Goal: Transaction & Acquisition: Download file/media

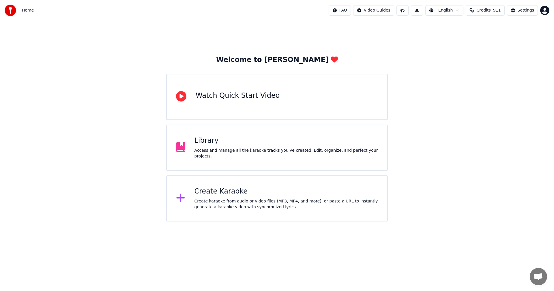
click at [222, 192] on div "Create Karaoke" at bounding box center [287, 191] width 184 height 9
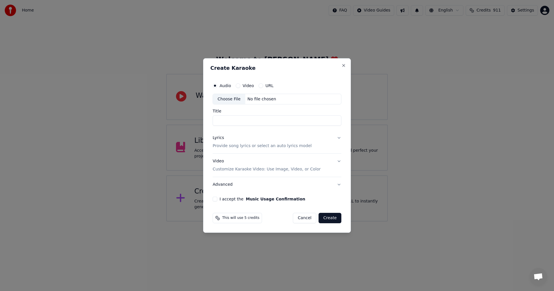
click at [229, 99] on div "Choose File" at bounding box center [229, 99] width 32 height 10
type input "**********"
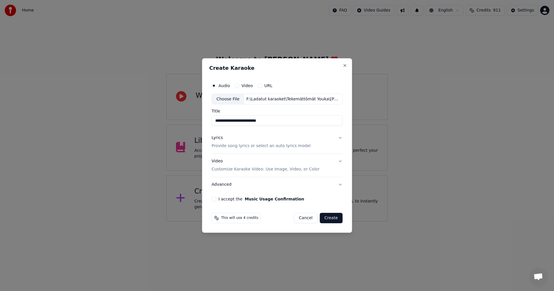
click at [340, 138] on button "Lyrics Provide song lyrics or select an auto lyrics model" at bounding box center [277, 142] width 131 height 23
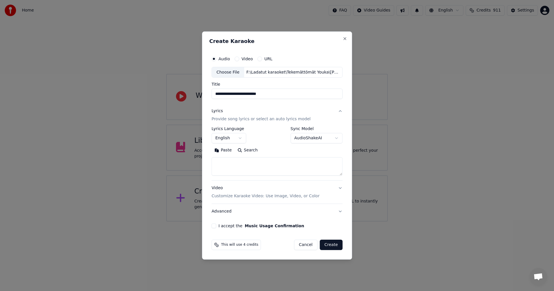
click at [227, 150] on button "Paste" at bounding box center [223, 150] width 23 height 9
type textarea "**********"
click at [215, 226] on button "I accept the Music Usage Confirmation" at bounding box center [214, 226] width 5 height 5
click at [336, 246] on button "Create" at bounding box center [331, 245] width 23 height 10
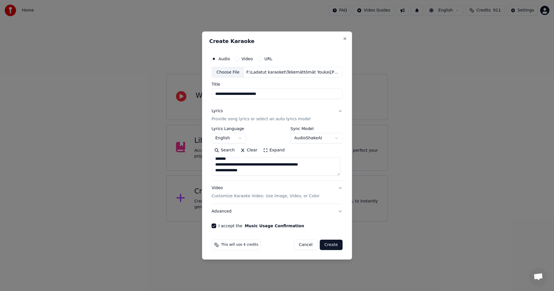
select select "**"
type textarea "**********"
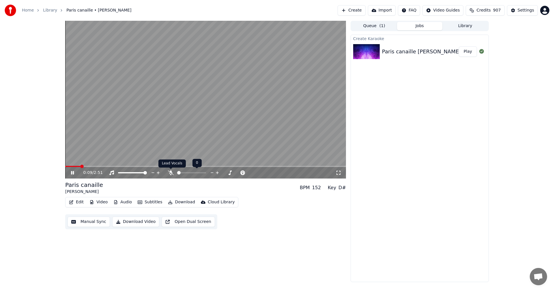
click at [173, 173] on icon at bounding box center [171, 173] width 6 height 5
click at [71, 174] on icon at bounding box center [72, 172] width 3 height 3
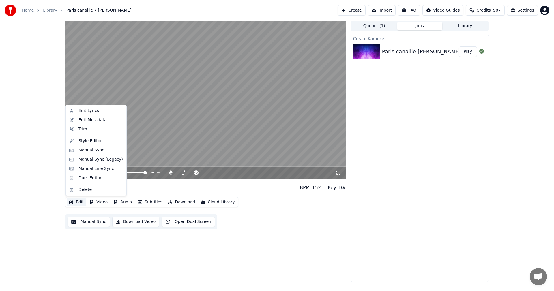
click at [82, 203] on button "Edit" at bounding box center [76, 202] width 19 height 8
click at [99, 160] on div "Manual Sync (Legacy)" at bounding box center [101, 160] width 44 height 6
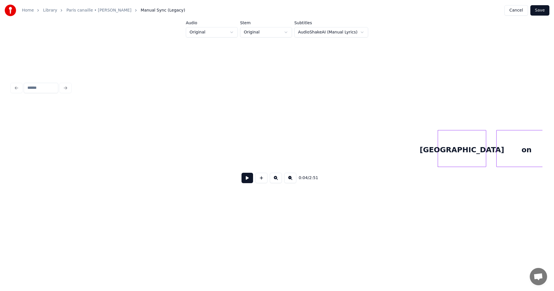
click at [247, 182] on button at bounding box center [248, 178] width 12 height 10
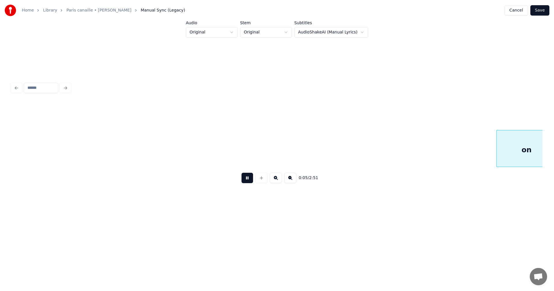
scroll to position [0, 533]
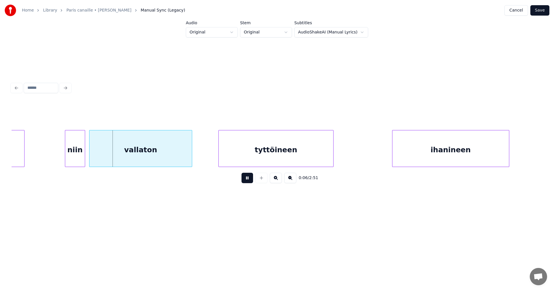
click at [248, 181] on button at bounding box center [248, 178] width 12 height 10
click at [62, 157] on div "niin" at bounding box center [72, 148] width 20 height 37
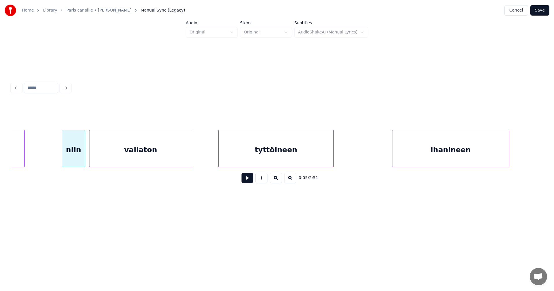
click at [84, 156] on div at bounding box center [84, 148] width 2 height 36
click at [250, 182] on button at bounding box center [248, 178] width 12 height 10
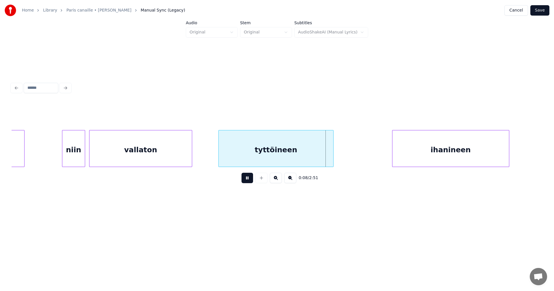
click at [244, 182] on button at bounding box center [248, 178] width 12 height 10
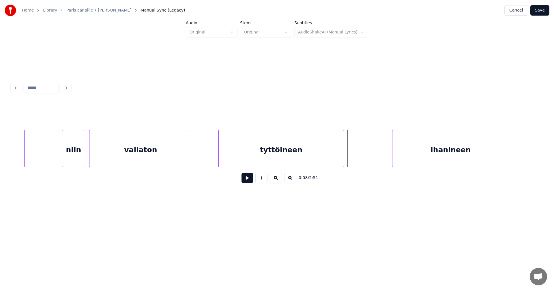
click at [344, 157] on div at bounding box center [343, 148] width 2 height 36
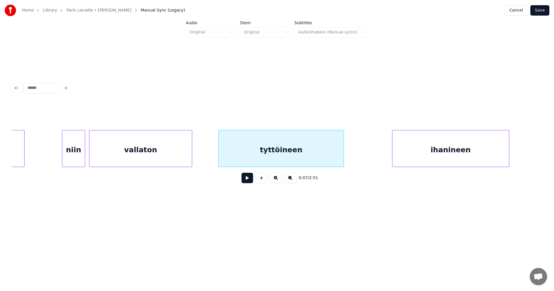
click at [249, 182] on button at bounding box center [248, 178] width 12 height 10
click at [445, 147] on div "ihanineen" at bounding box center [449, 149] width 117 height 39
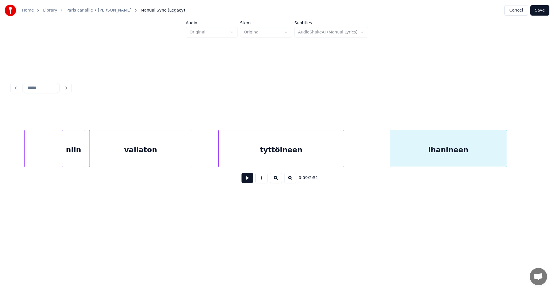
click at [248, 183] on button at bounding box center [248, 178] width 12 height 10
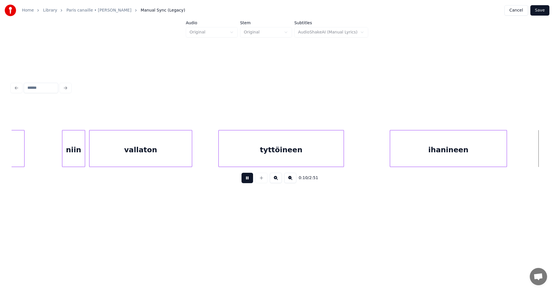
scroll to position [0, 1065]
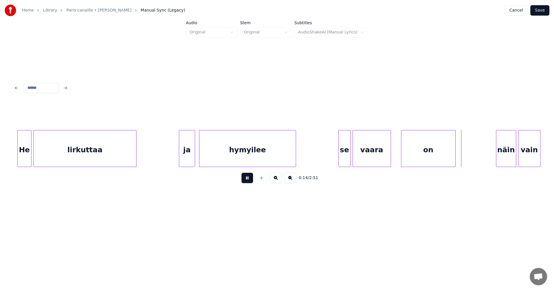
drag, startPoint x: 246, startPoint y: 185, endPoint x: 281, endPoint y: 171, distance: 38.2
click at [246, 183] on button at bounding box center [248, 178] width 12 height 10
click at [249, 181] on button at bounding box center [248, 178] width 12 height 10
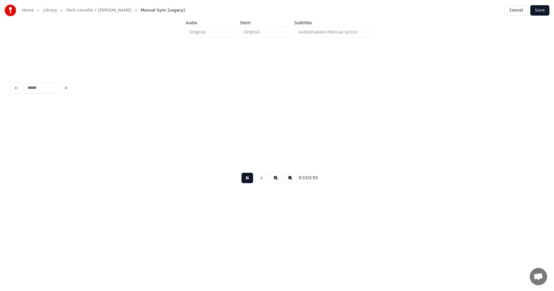
scroll to position [0, 1598]
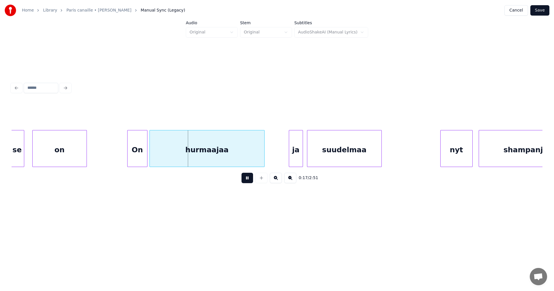
click at [249, 181] on button at bounding box center [248, 178] width 12 height 10
click at [139, 159] on div "On" at bounding box center [136, 149] width 20 height 39
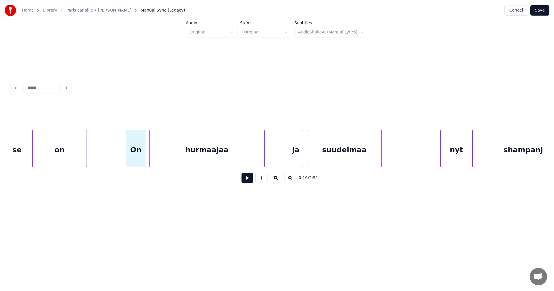
click at [245, 183] on button at bounding box center [248, 178] width 12 height 10
click at [246, 181] on button at bounding box center [248, 178] width 12 height 10
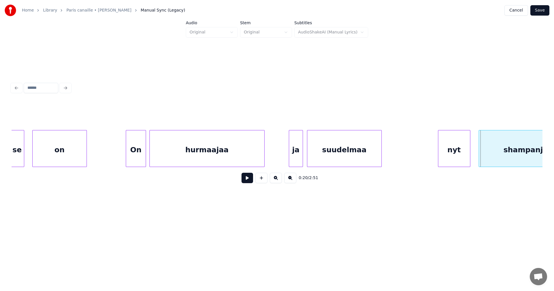
click at [449, 154] on div "nyt" at bounding box center [454, 149] width 32 height 39
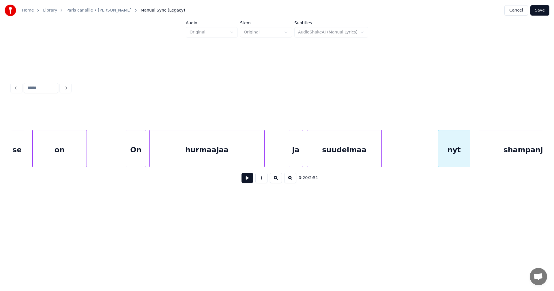
click at [248, 182] on button at bounding box center [248, 178] width 12 height 10
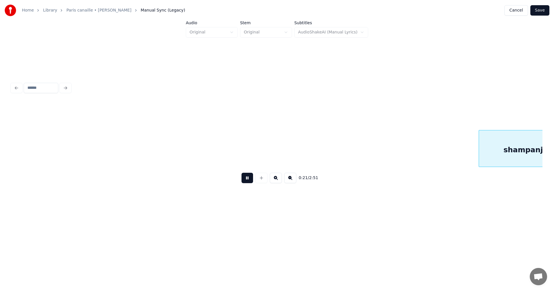
scroll to position [0, 2129]
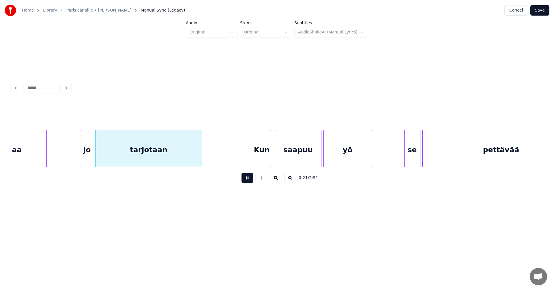
drag, startPoint x: 248, startPoint y: 182, endPoint x: 229, endPoint y: 182, distance: 18.5
click at [245, 182] on button at bounding box center [248, 178] width 12 height 10
click at [83, 158] on div "jo" at bounding box center [85, 149] width 12 height 39
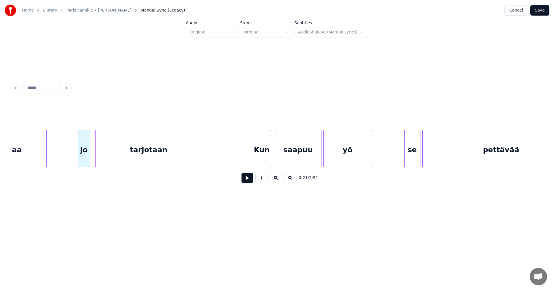
click at [247, 182] on button at bounding box center [248, 178] width 12 height 10
click at [247, 181] on button at bounding box center [248, 178] width 12 height 10
click at [408, 155] on div "se" at bounding box center [409, 149] width 16 height 39
click at [247, 182] on button at bounding box center [248, 178] width 12 height 10
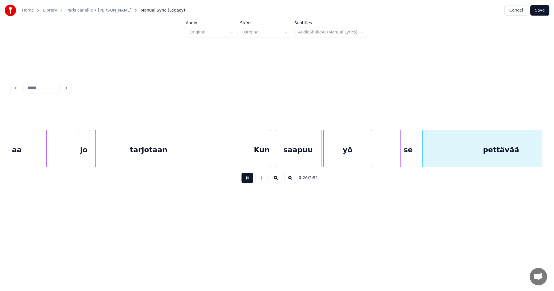
scroll to position [0, 2661]
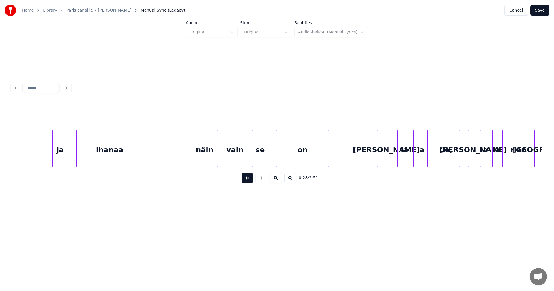
click at [325, 216] on div "0:28 / 2:51" at bounding box center [277, 134] width 536 height 175
click at [247, 177] on button at bounding box center [248, 178] width 12 height 10
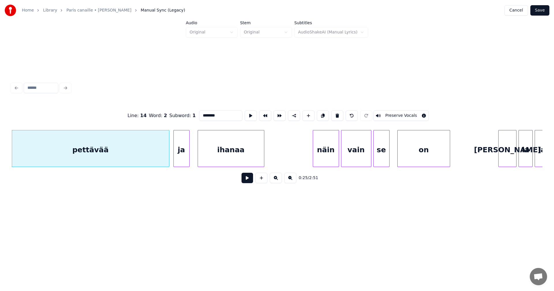
click at [250, 181] on button at bounding box center [248, 178] width 12 height 10
click at [249, 178] on button at bounding box center [248, 178] width 12 height 10
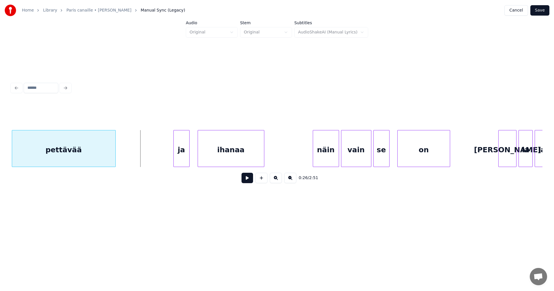
click at [115, 154] on div at bounding box center [115, 148] width 2 height 36
click at [245, 180] on button at bounding box center [248, 178] width 12 height 10
click at [246, 181] on button at bounding box center [248, 178] width 12 height 10
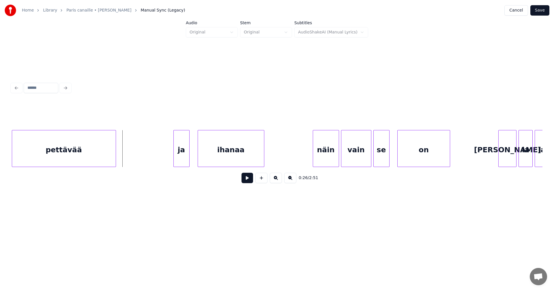
click at [246, 181] on button at bounding box center [248, 178] width 12 height 10
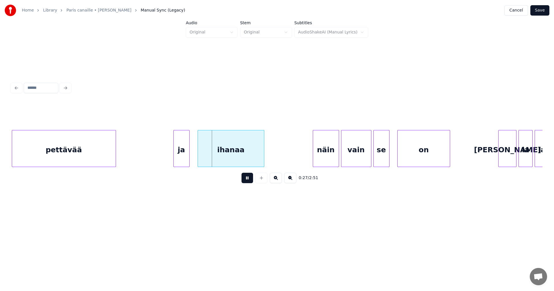
drag, startPoint x: 246, startPoint y: 181, endPoint x: 186, endPoint y: 159, distance: 63.1
click at [244, 181] on button at bounding box center [248, 178] width 12 height 10
click at [176, 154] on div "ja" at bounding box center [176, 149] width 16 height 39
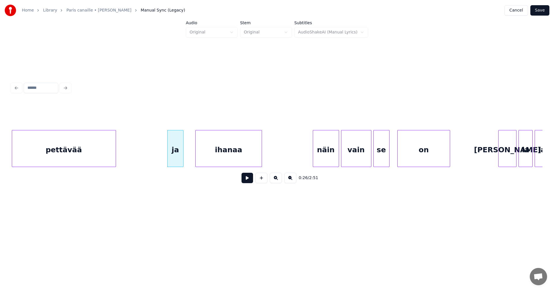
click at [208, 156] on div "ihanaa" at bounding box center [229, 149] width 66 height 39
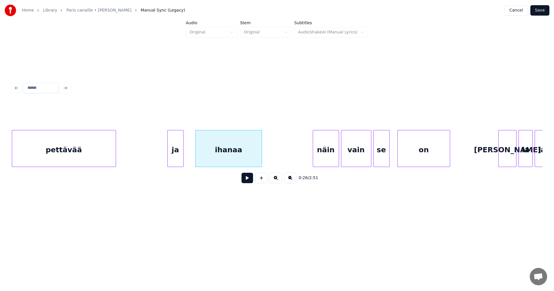
click at [248, 182] on button at bounding box center [248, 178] width 12 height 10
drag, startPoint x: 248, startPoint y: 182, endPoint x: 212, endPoint y: 168, distance: 38.7
click at [242, 180] on button at bounding box center [248, 178] width 12 height 10
click at [177, 152] on div "ja" at bounding box center [176, 149] width 16 height 39
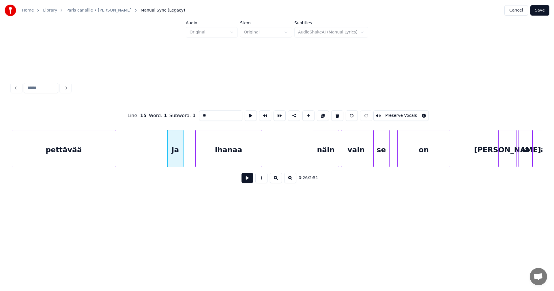
click at [249, 183] on button at bounding box center [248, 178] width 12 height 10
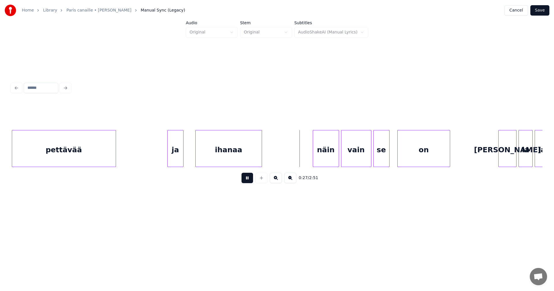
click at [248, 182] on button at bounding box center [248, 178] width 12 height 10
click at [331, 156] on div "näin" at bounding box center [324, 149] width 26 height 39
click at [247, 183] on button at bounding box center [248, 178] width 12 height 10
click at [248, 182] on button at bounding box center [248, 178] width 12 height 10
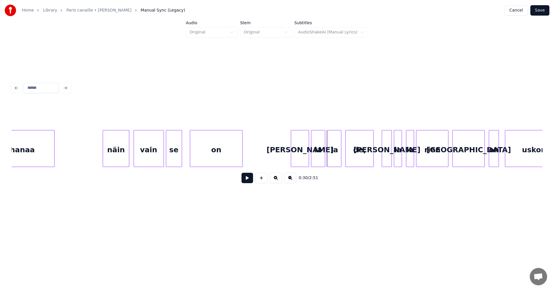
scroll to position [0, 2747]
click at [297, 157] on div "[PERSON_NAME]" at bounding box center [298, 149] width 18 height 39
click at [321, 158] on div "la" at bounding box center [317, 149] width 14 height 39
click at [248, 182] on button at bounding box center [248, 178] width 12 height 10
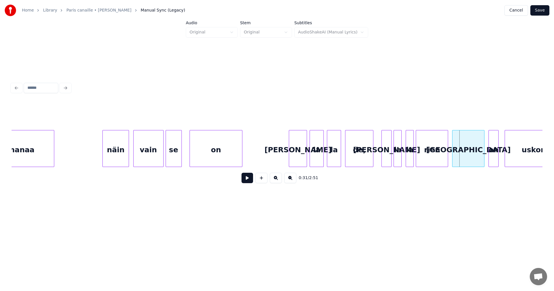
click at [388, 157] on div "[PERSON_NAME]" at bounding box center [387, 149] width 10 height 39
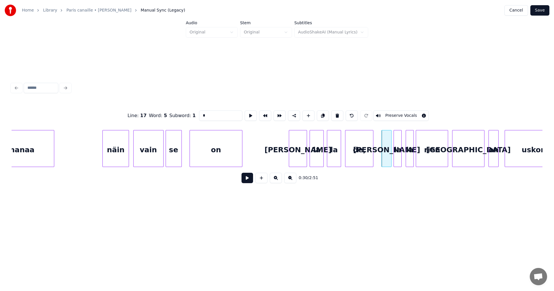
click at [251, 180] on button at bounding box center [248, 178] width 12 height 10
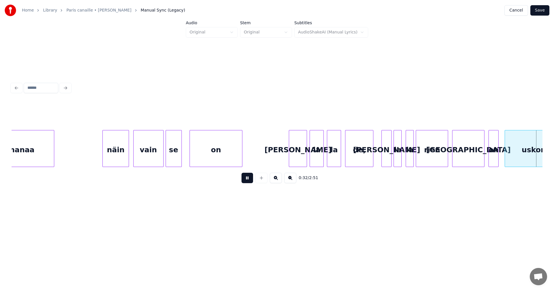
scroll to position [0, 3279]
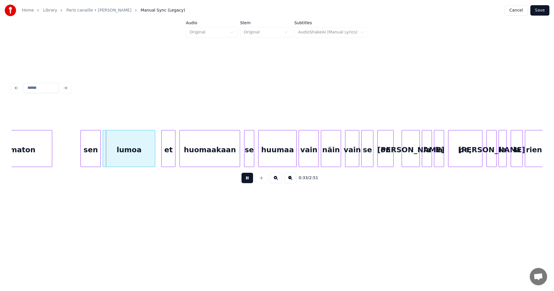
click at [251, 180] on button at bounding box center [248, 178] width 12 height 10
click at [92, 157] on div "sen" at bounding box center [88, 149] width 20 height 39
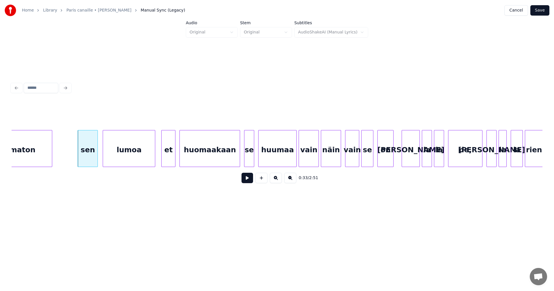
click at [252, 180] on button at bounding box center [248, 178] width 12 height 10
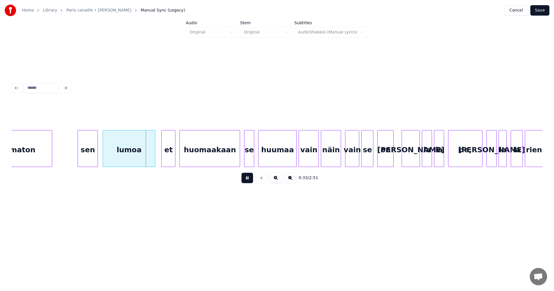
click at [251, 180] on button at bounding box center [248, 178] width 12 height 10
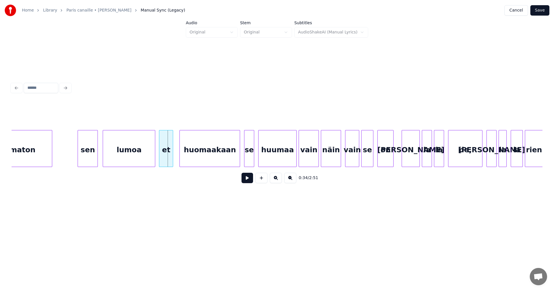
click at [165, 159] on div "et" at bounding box center [166, 149] width 14 height 39
click at [248, 181] on button at bounding box center [248, 178] width 12 height 10
click at [387, 155] on div "on" at bounding box center [386, 149] width 16 height 39
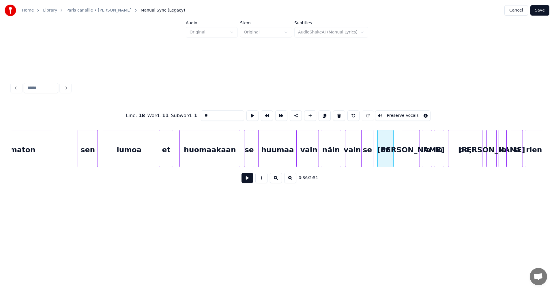
click at [251, 181] on button at bounding box center [248, 178] width 12 height 10
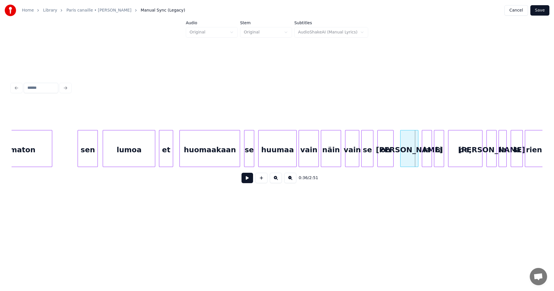
click at [407, 156] on div "[PERSON_NAME]" at bounding box center [410, 149] width 18 height 39
click at [250, 182] on button at bounding box center [248, 178] width 12 height 10
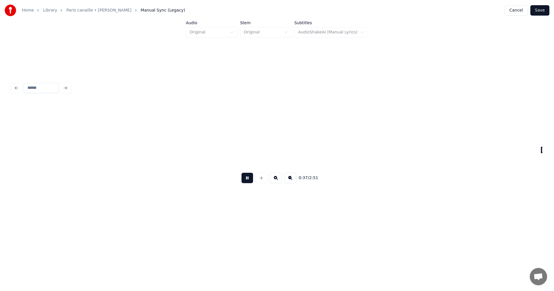
scroll to position [0, 3811]
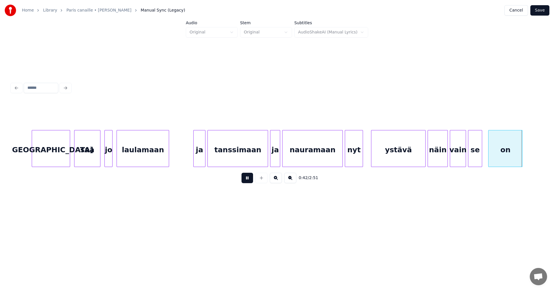
drag, startPoint x: 250, startPoint y: 182, endPoint x: 325, endPoint y: 170, distance: 76.5
click at [250, 181] on button at bounding box center [248, 178] width 12 height 10
click at [398, 158] on div "ystävä" at bounding box center [399, 149] width 54 height 39
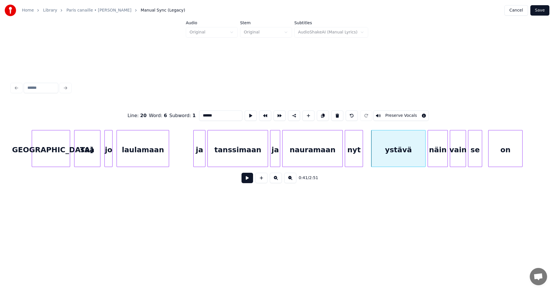
click at [250, 182] on button at bounding box center [248, 178] width 12 height 10
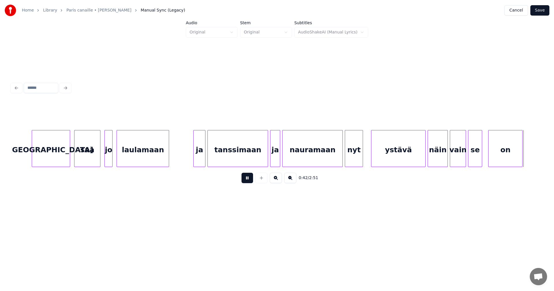
click at [250, 182] on button at bounding box center [248, 178] width 12 height 10
click at [323, 156] on div "nauramaan" at bounding box center [313, 149] width 60 height 39
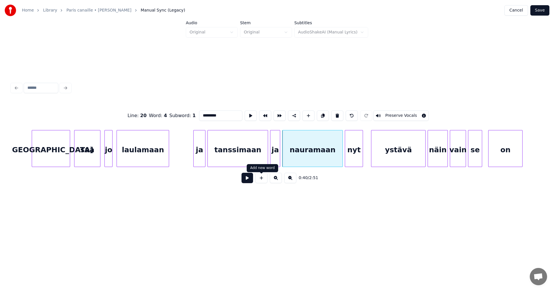
click at [246, 183] on button at bounding box center [248, 178] width 12 height 10
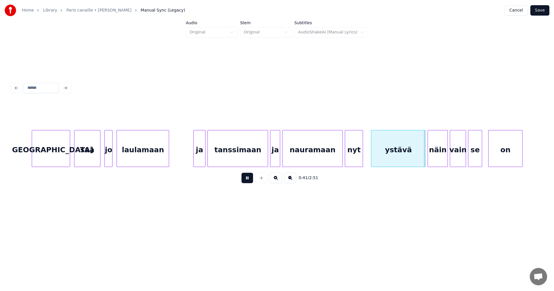
drag, startPoint x: 246, startPoint y: 182, endPoint x: 348, endPoint y: 202, distance: 103.9
click at [248, 182] on button at bounding box center [248, 178] width 12 height 10
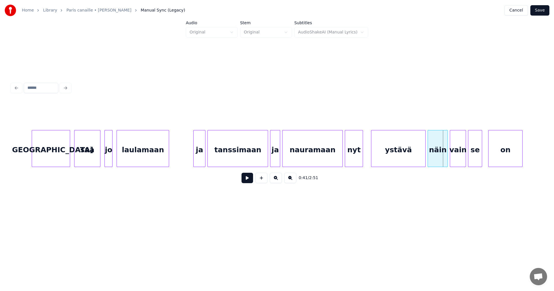
click at [359, 155] on div "nyt" at bounding box center [354, 149] width 18 height 39
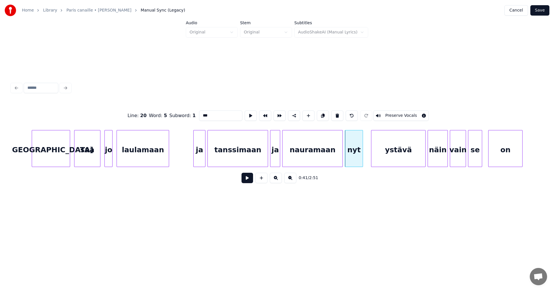
click at [249, 183] on button at bounding box center [248, 178] width 12 height 10
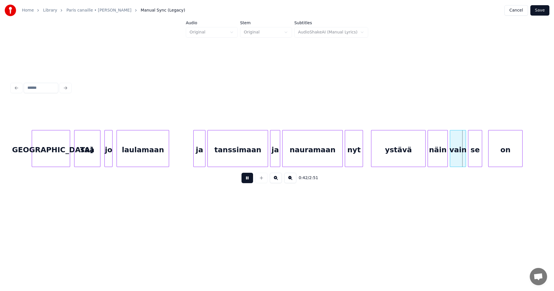
drag, startPoint x: 250, startPoint y: 181, endPoint x: 303, endPoint y: 167, distance: 54.3
click at [251, 180] on button at bounding box center [248, 178] width 12 height 10
click at [387, 153] on div "ystävä" at bounding box center [396, 149] width 54 height 39
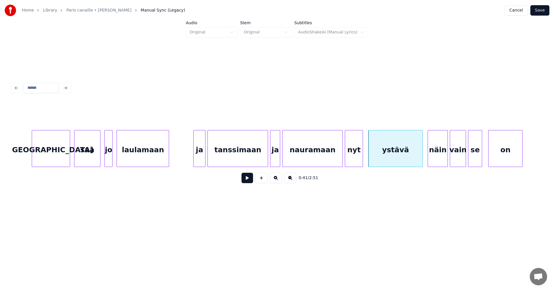
click at [387, 153] on div "ystävä" at bounding box center [396, 149] width 54 height 39
click at [249, 182] on button at bounding box center [248, 178] width 12 height 10
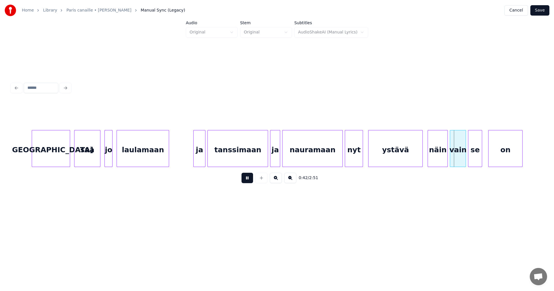
drag, startPoint x: 249, startPoint y: 182, endPoint x: 257, endPoint y: 180, distance: 8.1
click at [249, 182] on button at bounding box center [248, 178] width 12 height 10
click at [250, 182] on button at bounding box center [248, 178] width 12 height 10
drag, startPoint x: 250, startPoint y: 182, endPoint x: 257, endPoint y: 177, distance: 9.3
click at [251, 182] on button at bounding box center [248, 178] width 12 height 10
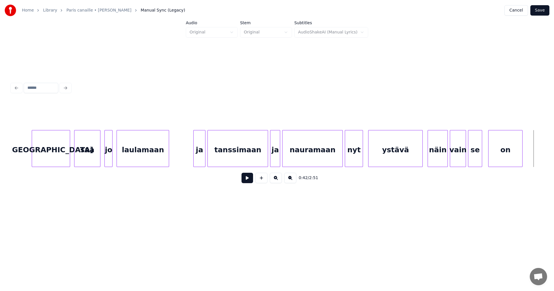
click at [264, 152] on div "tanssimaan" at bounding box center [238, 149] width 60 height 39
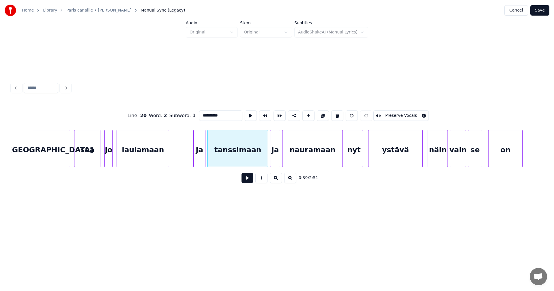
click at [203, 161] on div "ja" at bounding box center [200, 149] width 12 height 39
type input "**"
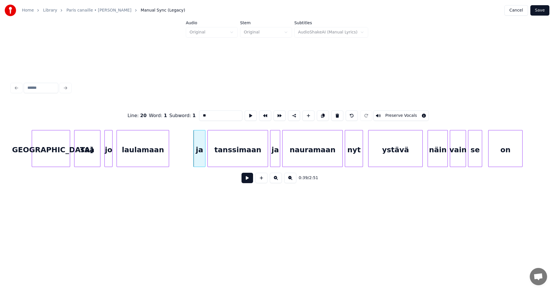
click at [247, 180] on button at bounding box center [248, 178] width 12 height 10
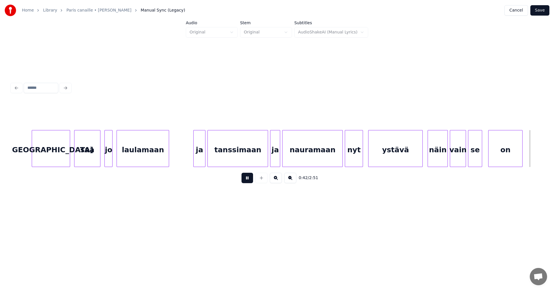
scroll to position [0, 4342]
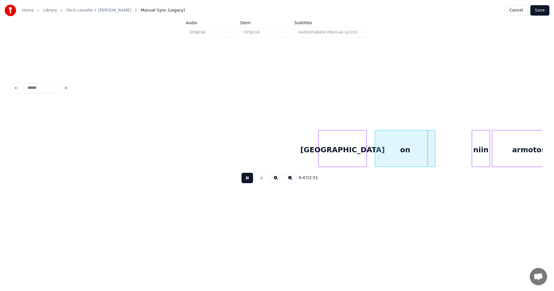
click at [247, 181] on button at bounding box center [248, 178] width 12 height 10
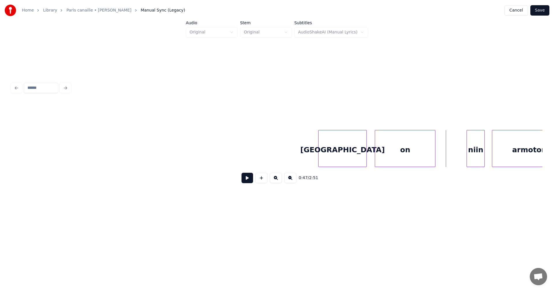
click at [477, 157] on div "niin" at bounding box center [476, 149] width 18 height 39
click at [252, 180] on button at bounding box center [248, 178] width 12 height 10
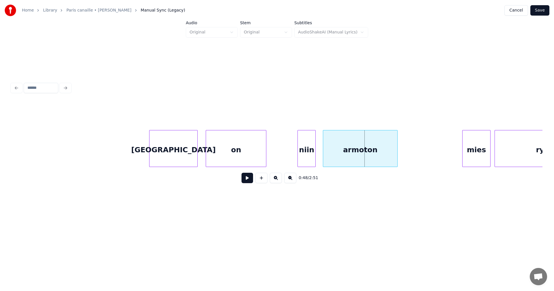
scroll to position [0, 4539]
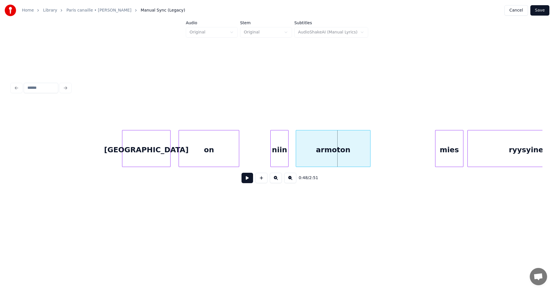
click at [326, 154] on div "armoton" at bounding box center [333, 149] width 74 height 39
click at [243, 181] on button at bounding box center [248, 178] width 12 height 10
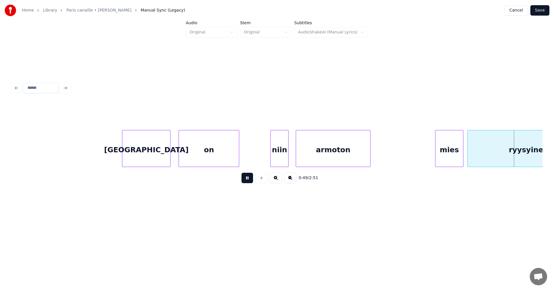
click at [244, 180] on button at bounding box center [248, 178] width 12 height 10
click at [441, 157] on div "mies" at bounding box center [446, 149] width 28 height 39
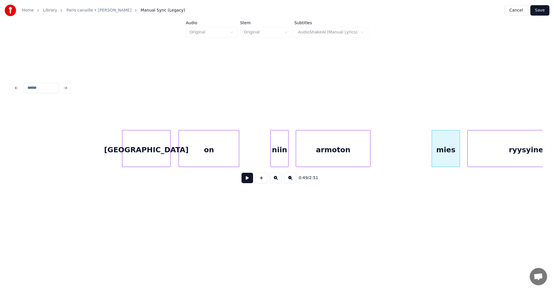
click at [247, 181] on button at bounding box center [248, 178] width 12 height 10
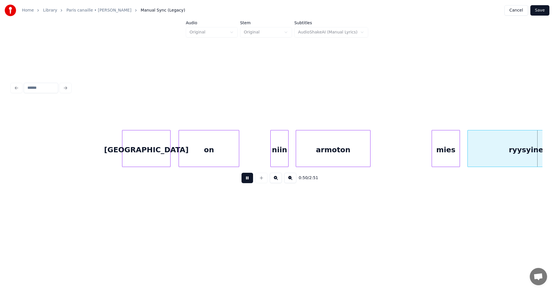
scroll to position [0, 5071]
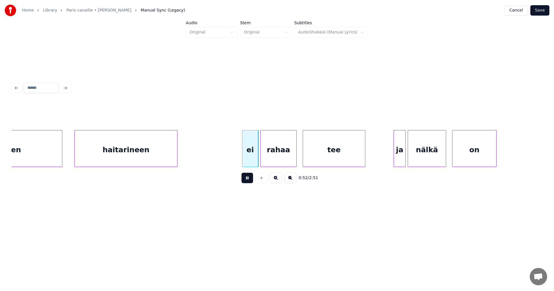
click at [247, 181] on button at bounding box center [248, 178] width 12 height 10
click at [245, 156] on div "ei" at bounding box center [248, 149] width 16 height 39
click at [248, 182] on button at bounding box center [248, 178] width 12 height 10
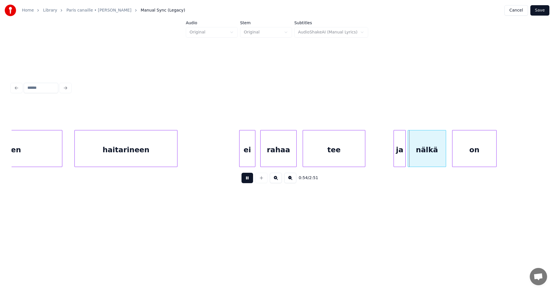
click at [248, 182] on button at bounding box center [248, 178] width 12 height 10
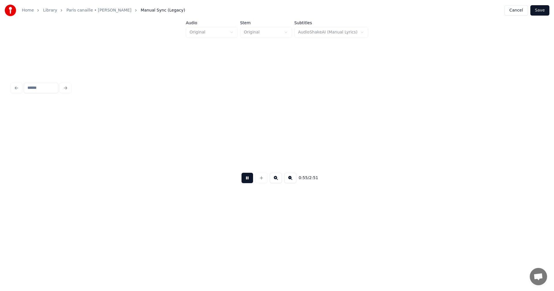
scroll to position [0, 5604]
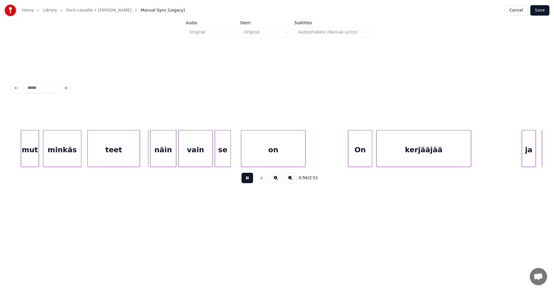
click at [248, 182] on button at bounding box center [248, 178] width 12 height 10
drag, startPoint x: 140, startPoint y: 159, endPoint x: 137, endPoint y: 158, distance: 3.6
click at [135, 158] on div at bounding box center [135, 148] width 2 height 36
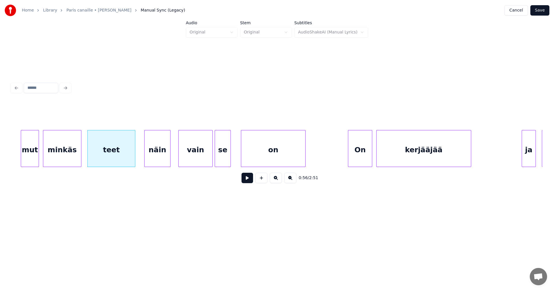
click at [156, 157] on div "näin" at bounding box center [158, 149] width 26 height 39
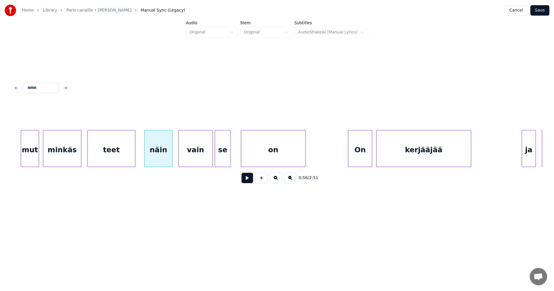
click at [172, 159] on div at bounding box center [172, 148] width 2 height 36
click at [124, 159] on div "teet" at bounding box center [111, 149] width 47 height 39
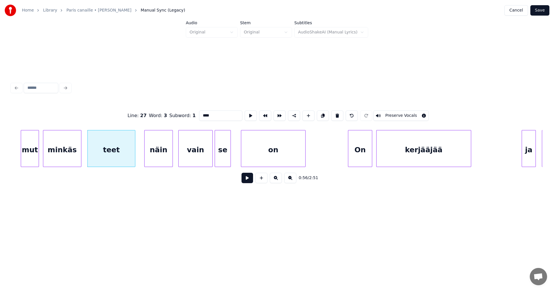
click at [247, 181] on button at bounding box center [248, 178] width 12 height 10
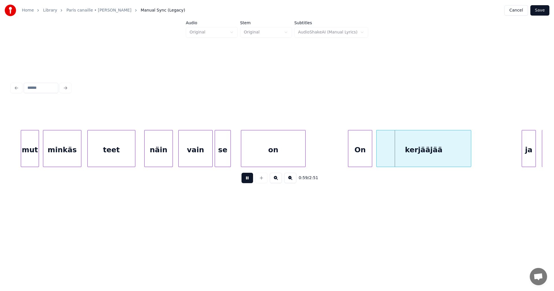
click at [247, 181] on button at bounding box center [248, 178] width 12 height 10
click at [354, 154] on div "On" at bounding box center [359, 149] width 24 height 39
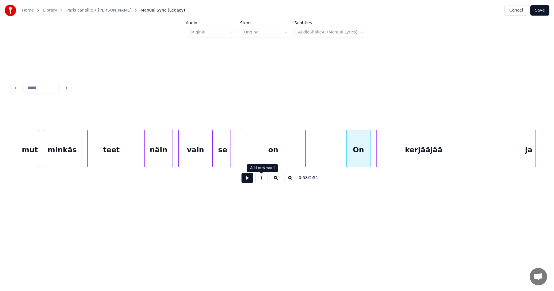
click at [253, 180] on button at bounding box center [248, 178] width 12 height 10
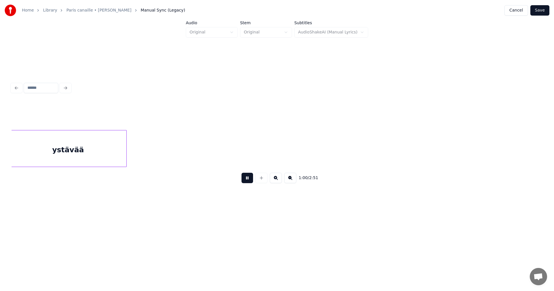
click at [253, 180] on button at bounding box center [248, 178] width 12 height 10
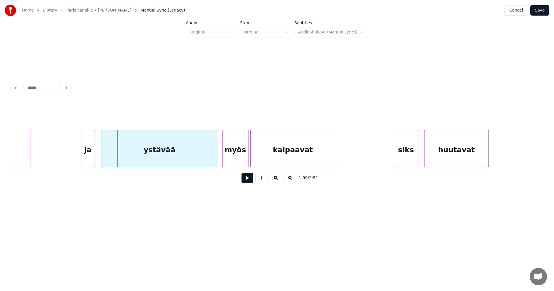
scroll to position [0, 6009]
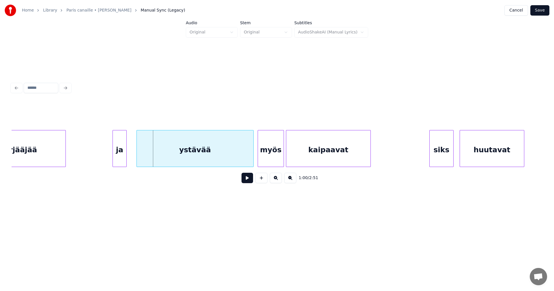
click at [119, 158] on div "ja" at bounding box center [120, 149] width 14 height 39
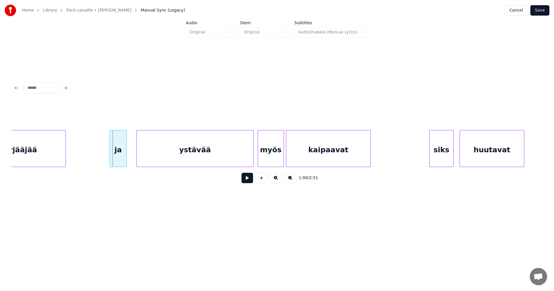
click at [111, 158] on div at bounding box center [111, 148] width 2 height 36
click at [173, 159] on div "ystävää" at bounding box center [193, 149] width 117 height 39
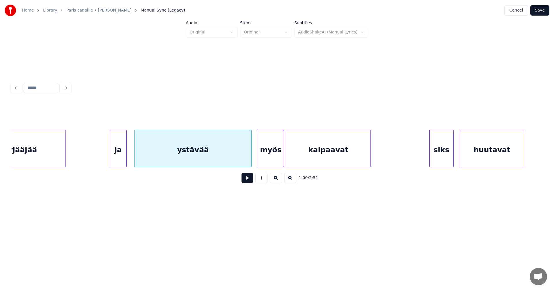
click at [248, 182] on button at bounding box center [248, 178] width 12 height 10
click at [248, 181] on button at bounding box center [248, 178] width 12 height 10
click at [246, 161] on div at bounding box center [247, 148] width 2 height 36
click at [247, 180] on button at bounding box center [248, 178] width 12 height 10
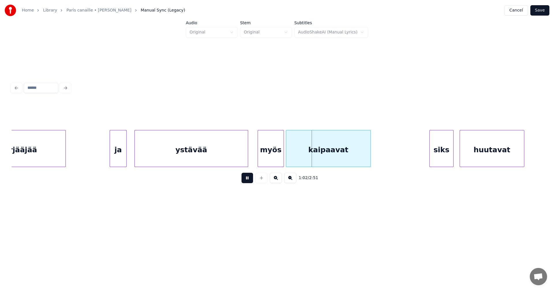
click at [248, 179] on button at bounding box center [248, 178] width 12 height 10
click at [263, 160] on div "myös" at bounding box center [269, 149] width 26 height 39
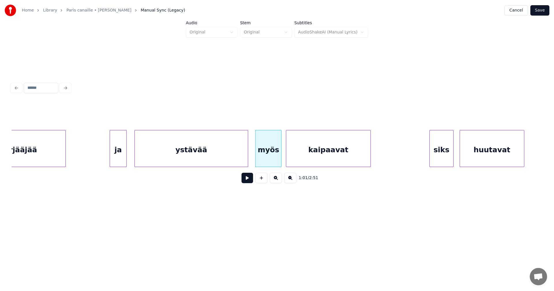
click at [253, 180] on div "1:01 / 2:51" at bounding box center [277, 178] width 522 height 13
click at [252, 181] on button at bounding box center [248, 178] width 12 height 10
click at [252, 180] on button at bounding box center [248, 178] width 12 height 10
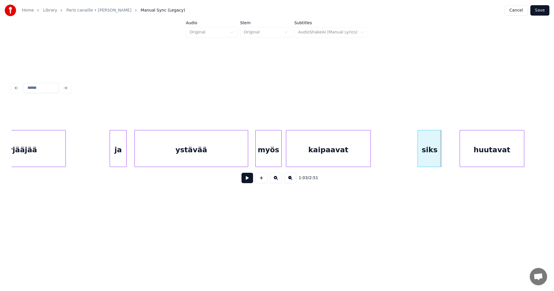
click at [430, 159] on div "siks" at bounding box center [430, 149] width 24 height 39
click at [245, 180] on button at bounding box center [248, 178] width 12 height 10
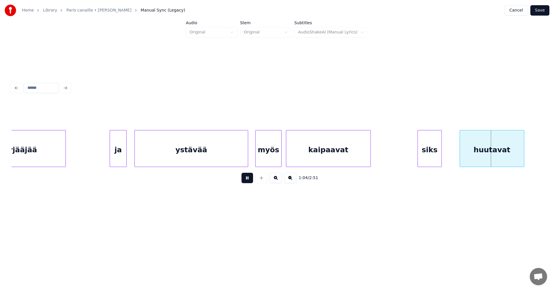
click at [245, 180] on button at bounding box center [248, 178] width 12 height 10
click at [446, 157] on div at bounding box center [446, 148] width 2 height 36
click at [430, 158] on div "siks" at bounding box center [427, 149] width 24 height 39
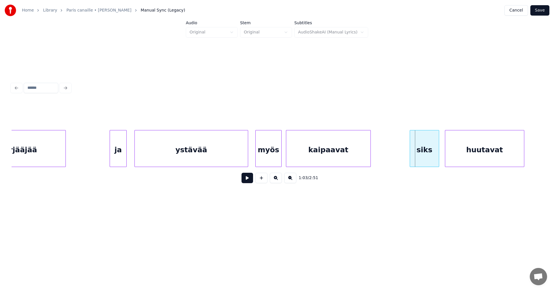
click at [410, 158] on div at bounding box center [411, 148] width 2 height 36
click at [249, 183] on button at bounding box center [248, 178] width 12 height 10
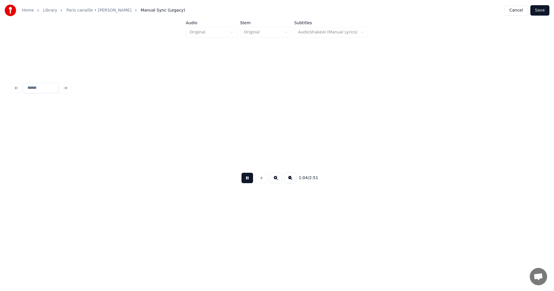
scroll to position [0, 6541]
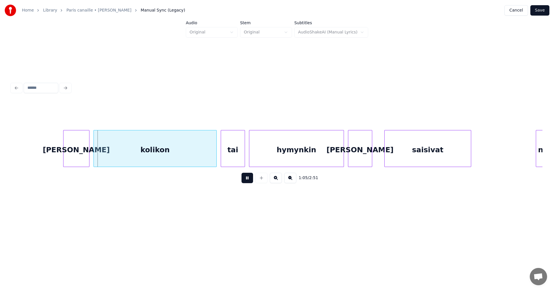
click at [249, 183] on button at bounding box center [248, 178] width 12 height 10
click at [76, 159] on div "[PERSON_NAME]" at bounding box center [74, 149] width 26 height 39
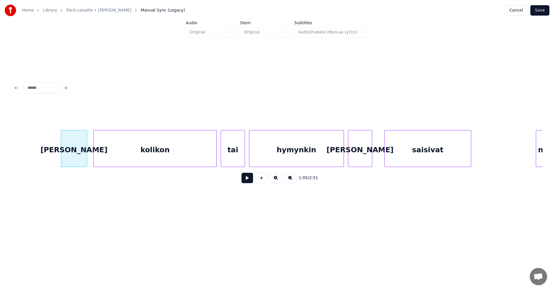
click at [247, 180] on button at bounding box center [248, 178] width 12 height 10
click at [246, 182] on button at bounding box center [248, 178] width 12 height 10
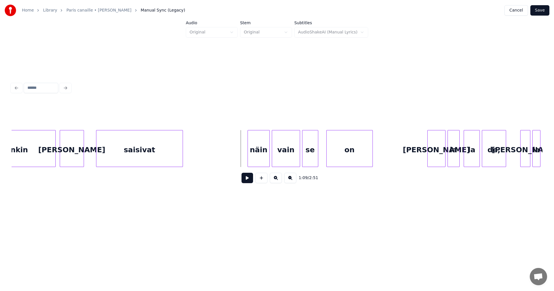
scroll to position [0, 6830]
click at [247, 160] on div "näin" at bounding box center [245, 149] width 22 height 39
click at [283, 159] on div "vain" at bounding box center [281, 149] width 28 height 39
click at [251, 160] on div "näin" at bounding box center [246, 149] width 22 height 39
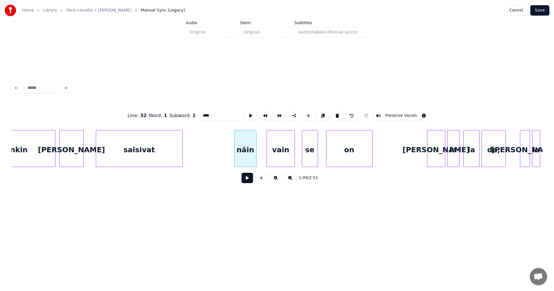
click at [247, 182] on button at bounding box center [248, 178] width 12 height 10
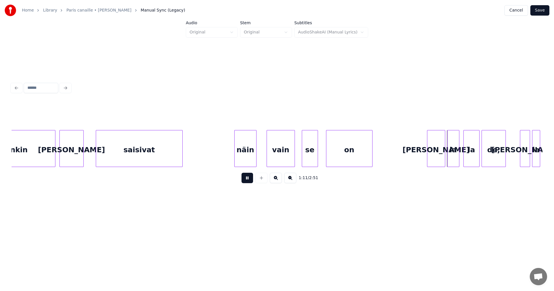
click at [249, 181] on button at bounding box center [248, 178] width 12 height 10
click at [436, 148] on div "[PERSON_NAME]" at bounding box center [434, 149] width 18 height 39
click at [249, 182] on button at bounding box center [248, 178] width 12 height 10
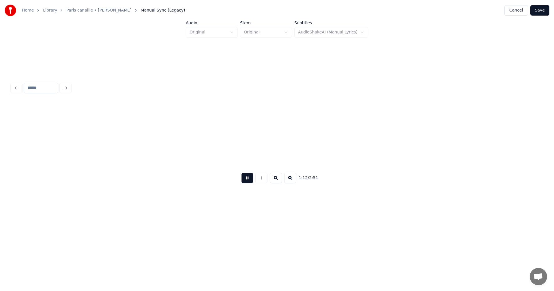
scroll to position [0, 7362]
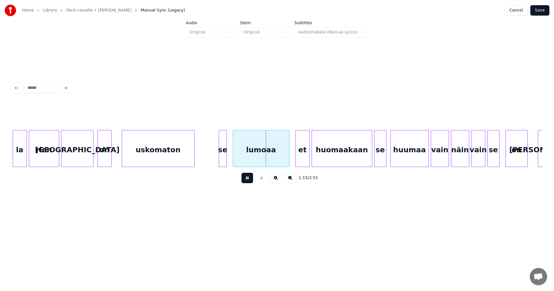
click at [249, 182] on button at bounding box center [248, 178] width 12 height 10
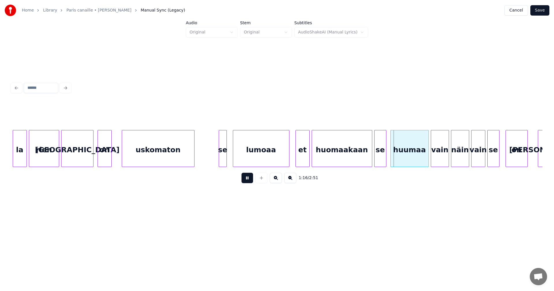
click at [266, 156] on div "lumoaa" at bounding box center [261, 149] width 56 height 39
click at [250, 180] on button at bounding box center [248, 178] width 12 height 10
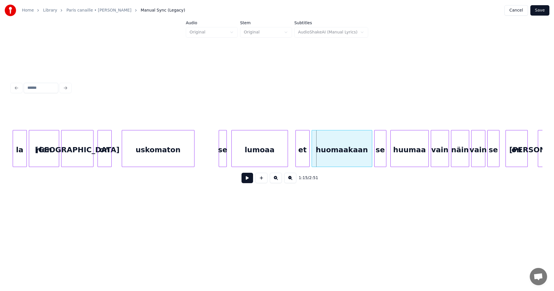
click at [260, 158] on div "lumoaa" at bounding box center [260, 149] width 56 height 39
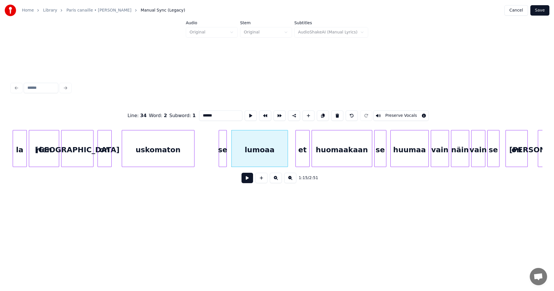
click at [249, 179] on button at bounding box center [248, 178] width 12 height 10
click at [286, 155] on div at bounding box center [287, 148] width 2 height 36
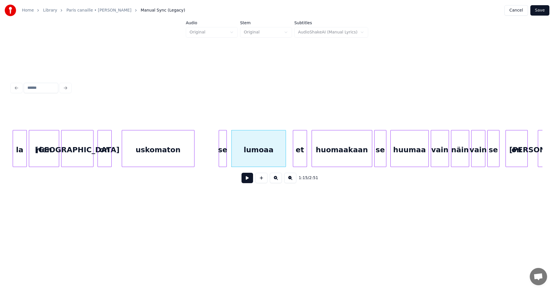
click at [297, 155] on div "et" at bounding box center [300, 149] width 14 height 39
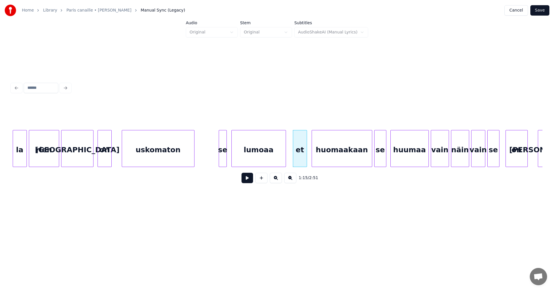
click at [243, 181] on button at bounding box center [248, 178] width 12 height 10
click at [244, 181] on button at bounding box center [248, 178] width 12 height 10
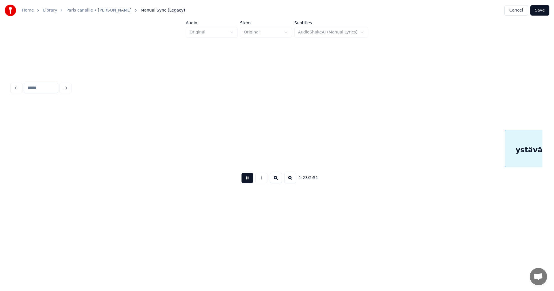
scroll to position [0, 8426]
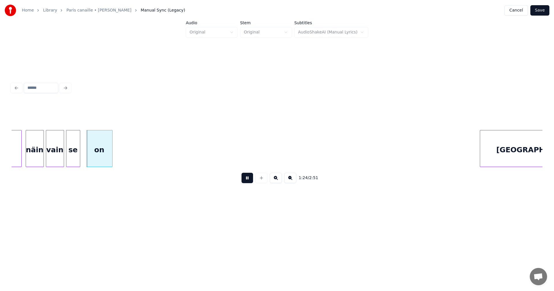
click at [244, 181] on button at bounding box center [248, 178] width 12 height 10
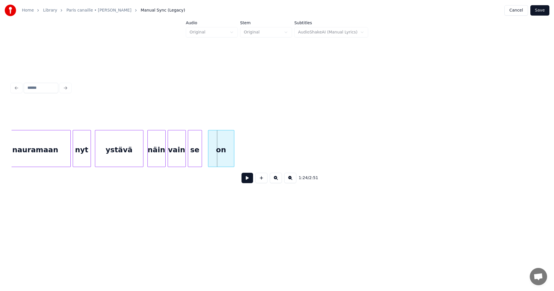
scroll to position [0, 8299]
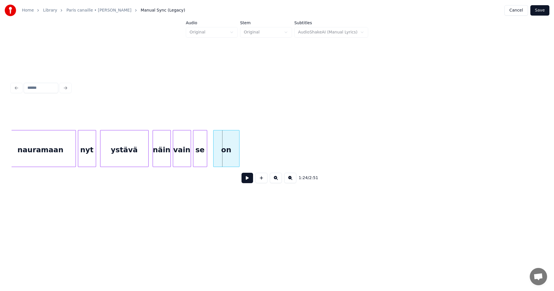
click at [126, 156] on div "ystävä" at bounding box center [124, 149] width 48 height 39
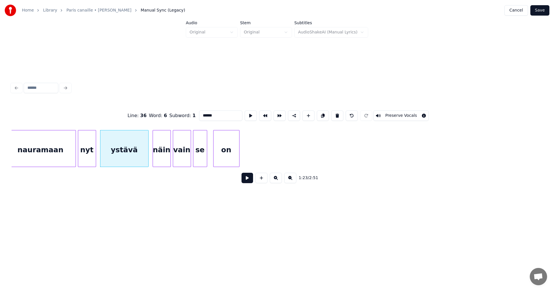
click at [214, 115] on input "******" at bounding box center [220, 116] width 43 height 10
click at [138, 160] on div "ystäväin" at bounding box center [124, 149] width 48 height 39
type input "********"
click at [251, 181] on button at bounding box center [248, 178] width 12 height 10
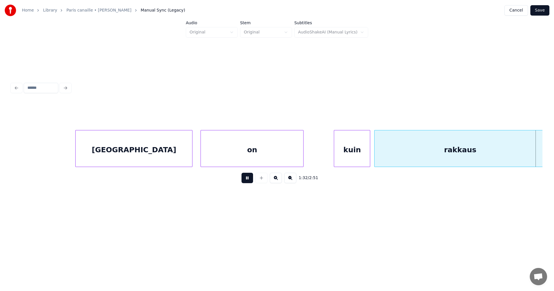
scroll to position [0, 9363]
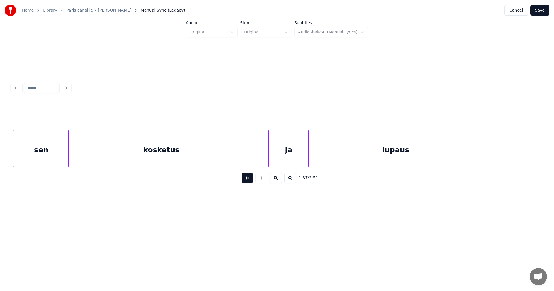
click at [243, 181] on button at bounding box center [248, 178] width 12 height 10
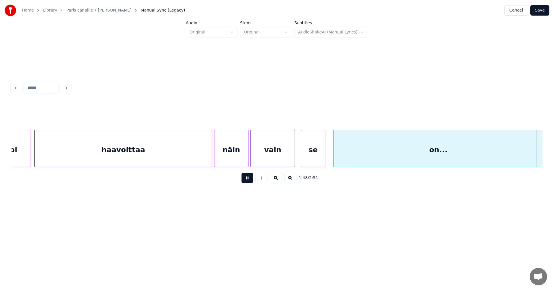
scroll to position [0, 10960]
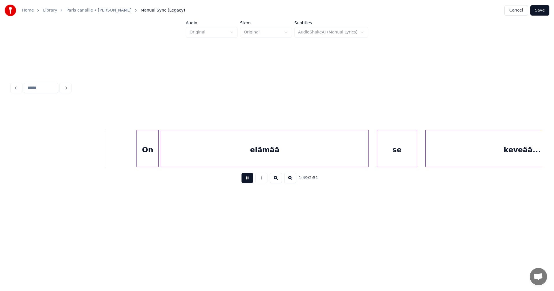
click at [243, 181] on button at bounding box center [248, 178] width 12 height 10
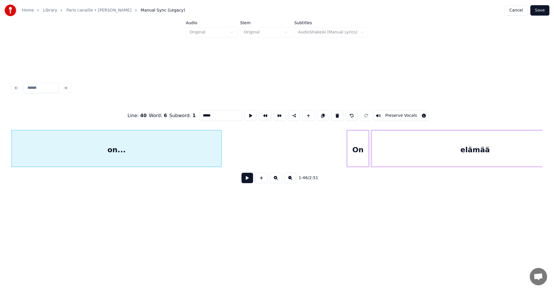
click at [251, 182] on button at bounding box center [248, 178] width 12 height 10
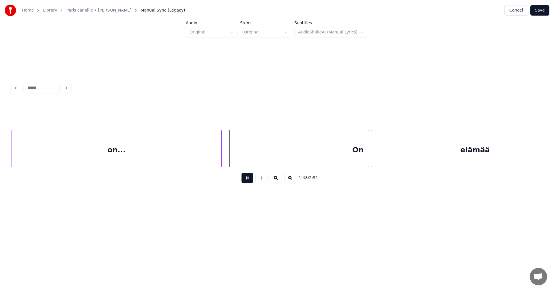
click at [249, 178] on button at bounding box center [248, 178] width 12 height 10
click at [247, 156] on div at bounding box center [246, 148] width 2 height 36
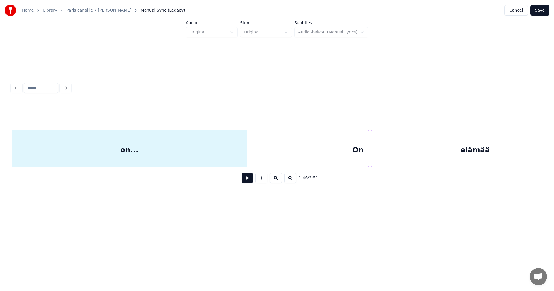
click at [354, 152] on div "On" at bounding box center [358, 149] width 22 height 39
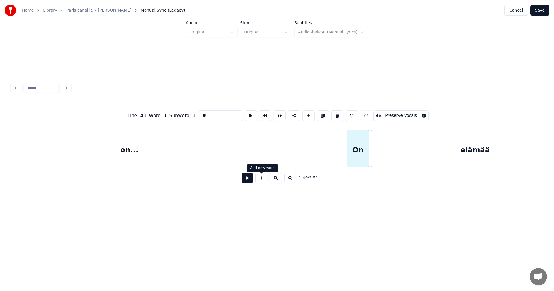
click at [248, 181] on button at bounding box center [248, 178] width 12 height 10
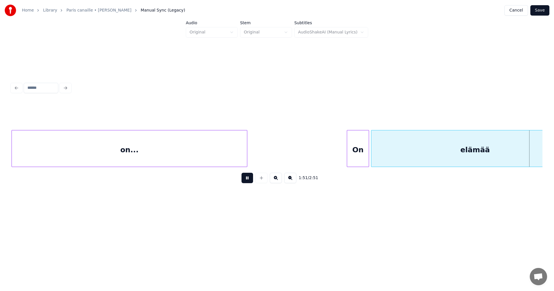
scroll to position [0, 11280]
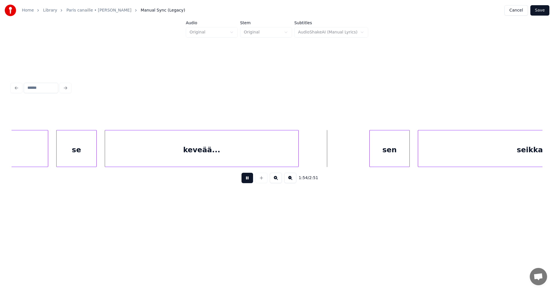
click at [248, 180] on button at bounding box center [248, 178] width 12 height 10
click at [248, 179] on button at bounding box center [248, 178] width 12 height 10
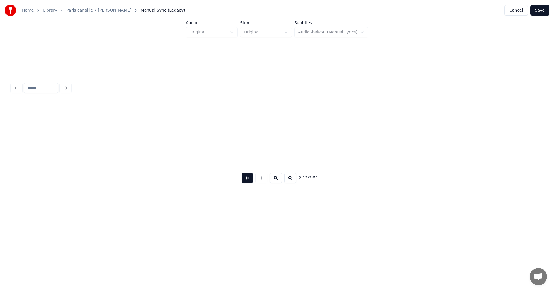
scroll to position [0, 13405]
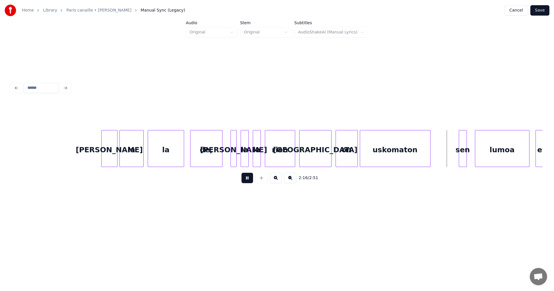
click at [248, 179] on button at bounding box center [248, 178] width 12 height 10
click at [457, 159] on div at bounding box center [457, 148] width 2 height 36
click at [245, 182] on button at bounding box center [248, 178] width 12 height 10
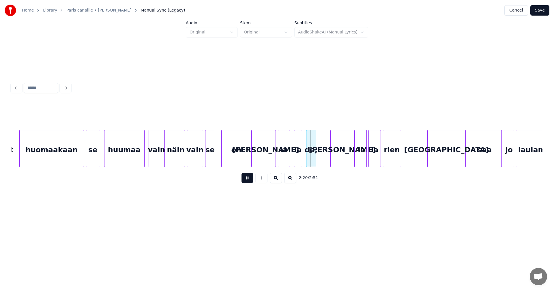
click at [247, 181] on button at bounding box center [248, 178] width 12 height 10
click at [268, 160] on div "[PERSON_NAME]" at bounding box center [266, 149] width 20 height 39
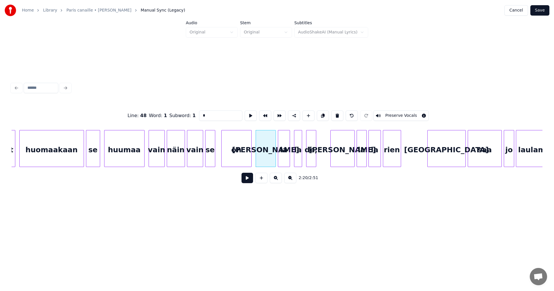
click at [246, 183] on button at bounding box center [248, 178] width 12 height 10
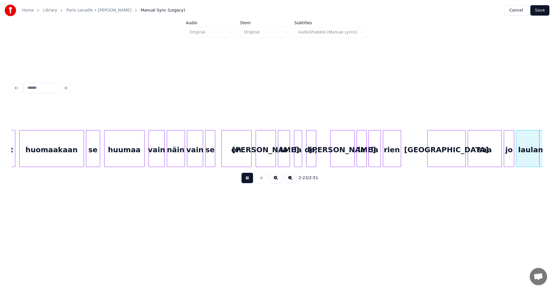
scroll to position [0, 14471]
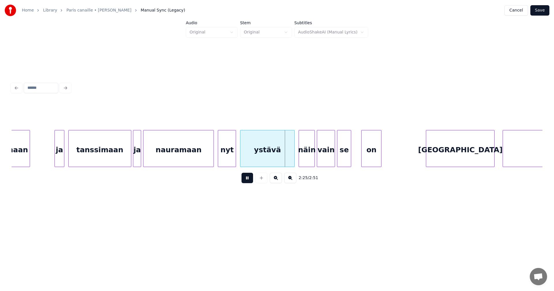
click at [247, 182] on button at bounding box center [248, 178] width 12 height 10
click at [212, 159] on div at bounding box center [213, 148] width 2 height 36
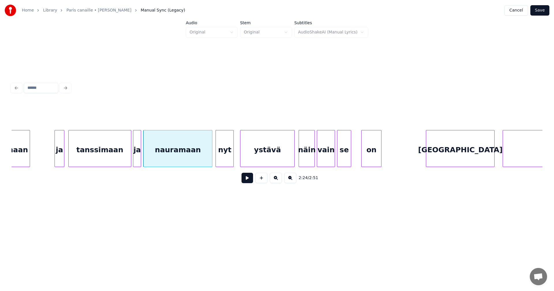
click at [223, 158] on div "nyt" at bounding box center [225, 149] width 18 height 39
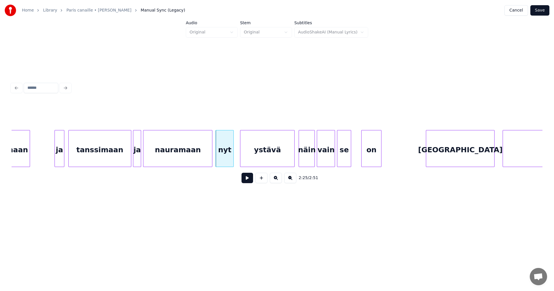
click at [261, 155] on div "ystävä" at bounding box center [267, 149] width 54 height 39
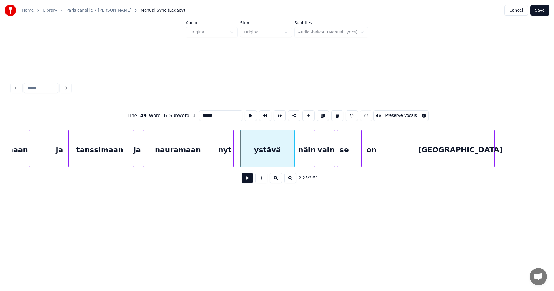
click at [213, 115] on input "******" at bounding box center [220, 116] width 43 height 10
type input "********"
click at [249, 183] on button at bounding box center [248, 178] width 12 height 10
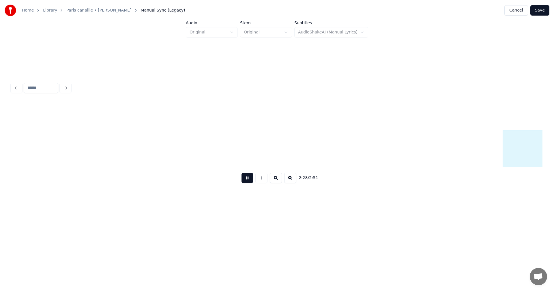
scroll to position [0, 15002]
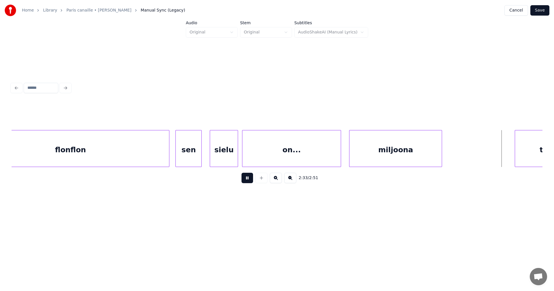
drag, startPoint x: 248, startPoint y: 180, endPoint x: 244, endPoint y: 178, distance: 4.0
click at [248, 179] on button at bounding box center [248, 178] width 12 height 10
click at [128, 158] on div "flonflon" at bounding box center [70, 149] width 197 height 39
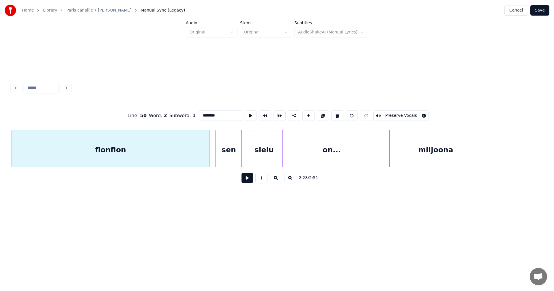
click at [207, 114] on input "********" at bounding box center [220, 116] width 43 height 10
click at [187, 160] on div "flon-flon" at bounding box center [110, 149] width 197 height 39
type input "*********"
click at [251, 183] on button at bounding box center [248, 178] width 12 height 10
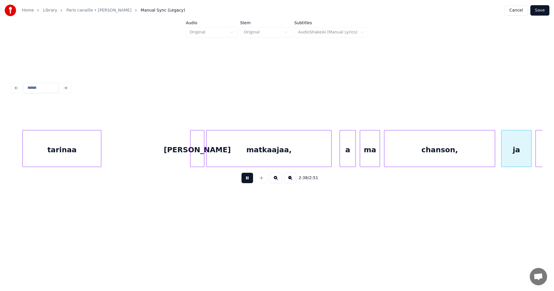
scroll to position [0, 16027]
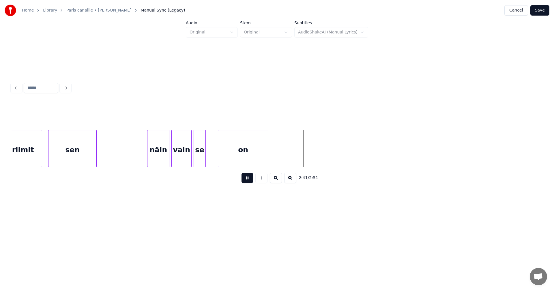
click at [251, 181] on button at bounding box center [248, 178] width 12 height 10
click at [293, 158] on div at bounding box center [293, 148] width 2 height 36
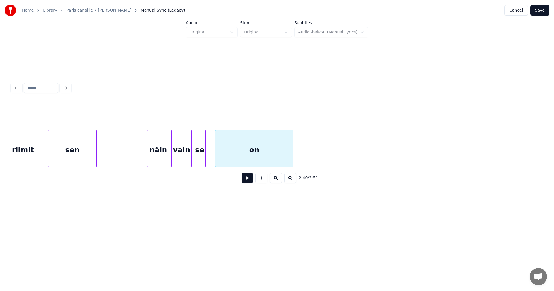
click at [216, 156] on div at bounding box center [216, 148] width 2 height 36
click at [245, 180] on button at bounding box center [248, 178] width 12 height 10
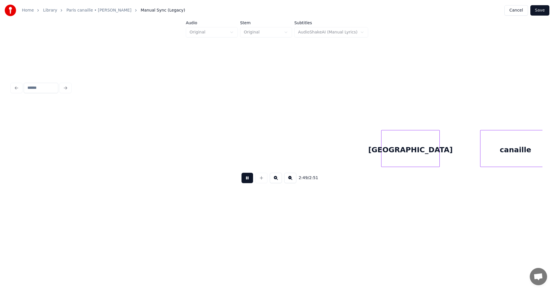
scroll to position [0, 16759]
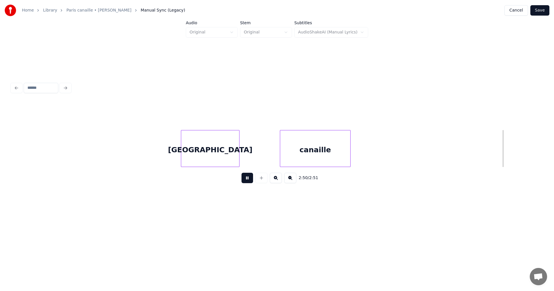
click at [246, 179] on button at bounding box center [248, 178] width 12 height 10
click at [543, 12] on button "Save" at bounding box center [540, 10] width 19 height 10
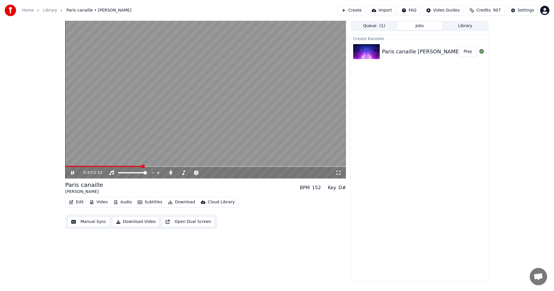
click at [83, 203] on button "Edit" at bounding box center [76, 202] width 19 height 8
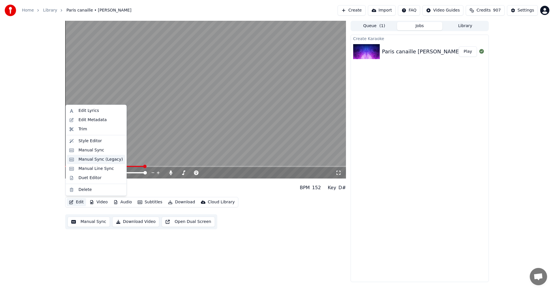
click at [104, 158] on div "Manual Sync (Legacy)" at bounding box center [101, 160] width 44 height 6
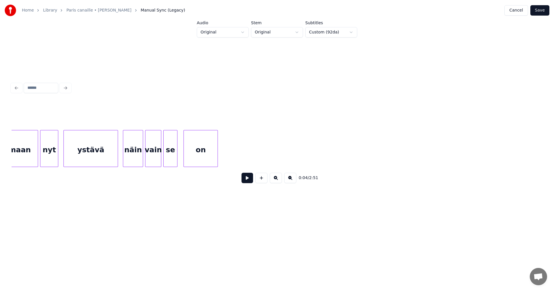
scroll to position [0, 4096]
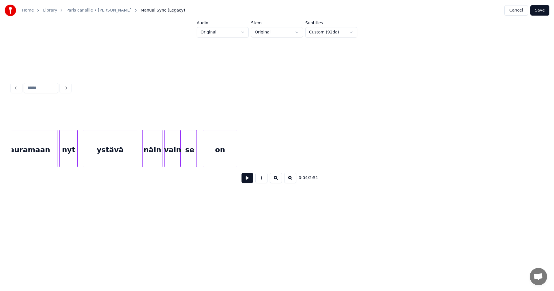
click at [124, 154] on div "ystävä" at bounding box center [110, 149] width 54 height 39
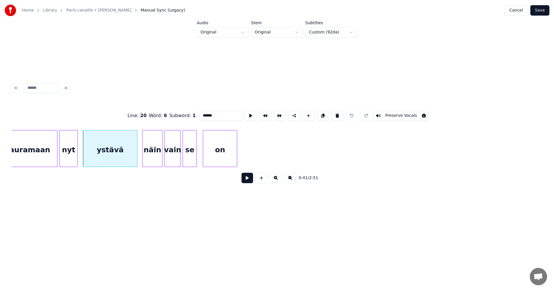
drag, startPoint x: 210, startPoint y: 113, endPoint x: 220, endPoint y: 117, distance: 10.6
click at [211, 113] on input "******" at bounding box center [220, 116] width 43 height 10
click at [212, 114] on input "******" at bounding box center [220, 116] width 43 height 10
type input "********"
click at [542, 11] on button "Save" at bounding box center [540, 10] width 19 height 10
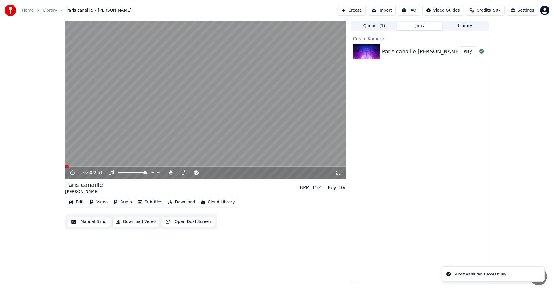
click at [142, 167] on span at bounding box center [205, 166] width 281 height 1
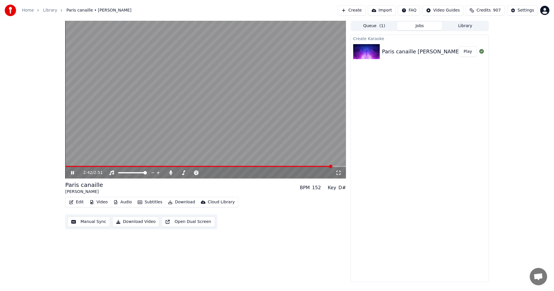
drag, startPoint x: 74, startPoint y: 173, endPoint x: 77, endPoint y: 198, distance: 24.7
click at [74, 175] on icon at bounding box center [77, 173] width 14 height 5
click at [78, 203] on button "Edit" at bounding box center [76, 202] width 19 height 8
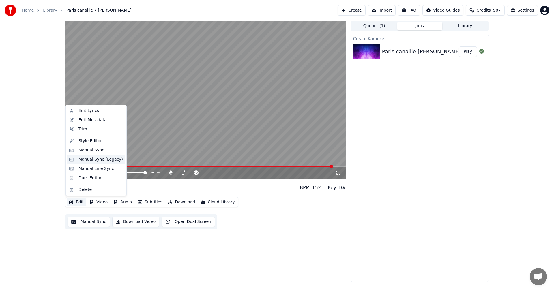
click at [95, 160] on div "Manual Sync (Legacy)" at bounding box center [101, 160] width 44 height 6
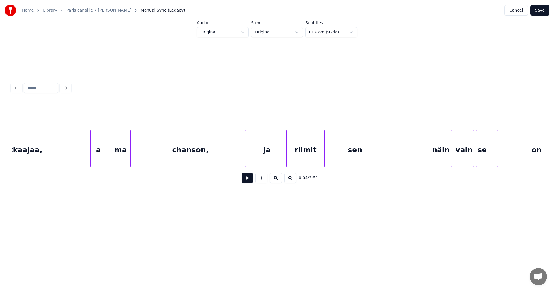
scroll to position [0, 15782]
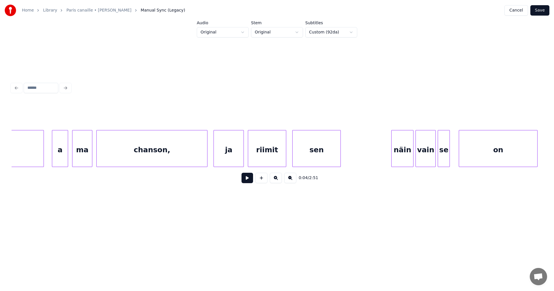
click at [331, 157] on div "sen" at bounding box center [317, 149] width 48 height 39
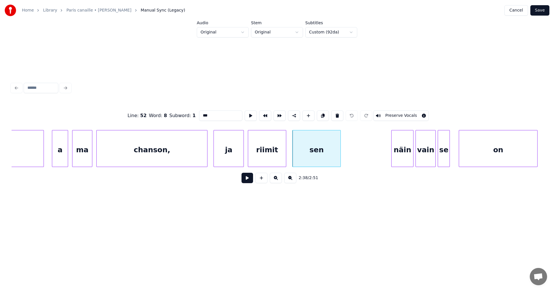
click at [404, 154] on div "näin" at bounding box center [403, 149] width 22 height 39
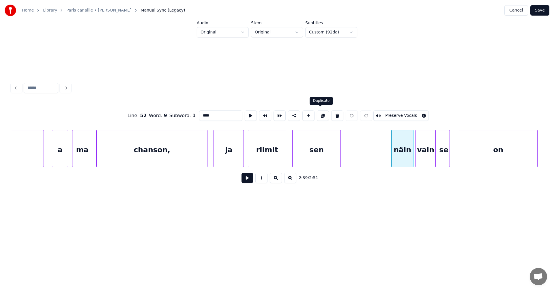
click at [322, 113] on button at bounding box center [323, 116] width 12 height 10
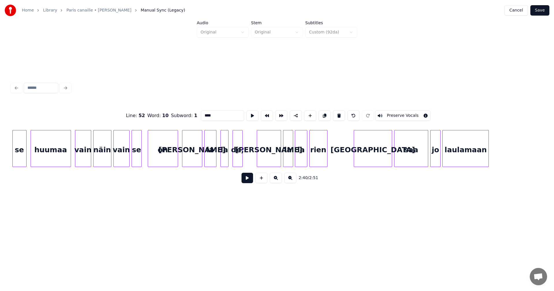
scroll to position [0, 13945]
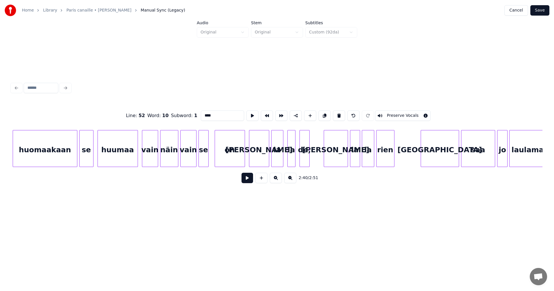
click at [240, 156] on div "on" at bounding box center [230, 149] width 30 height 39
type input "**"
click at [247, 180] on button at bounding box center [248, 178] width 12 height 10
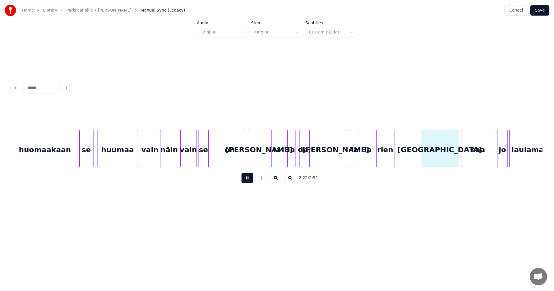
click at [248, 180] on button at bounding box center [248, 178] width 12 height 10
click at [255, 160] on div "[PERSON_NAME]" at bounding box center [259, 149] width 20 height 39
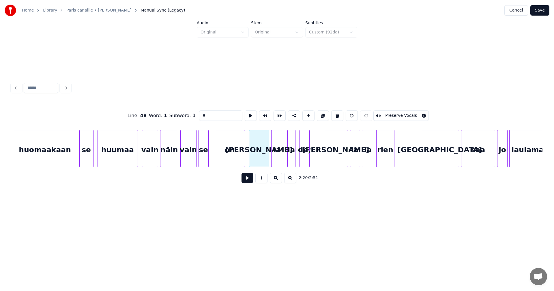
click at [252, 180] on button at bounding box center [248, 178] width 12 height 10
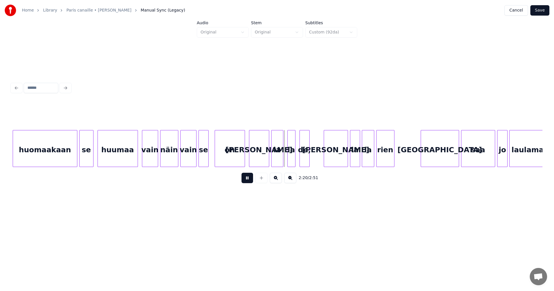
click at [252, 180] on button at bounding box center [248, 178] width 12 height 10
click at [313, 157] on div at bounding box center [312, 148] width 2 height 36
click at [250, 182] on button at bounding box center [248, 178] width 12 height 10
drag, startPoint x: 250, startPoint y: 182, endPoint x: 253, endPoint y: 181, distance: 3.5
click at [251, 182] on button at bounding box center [248, 178] width 12 height 10
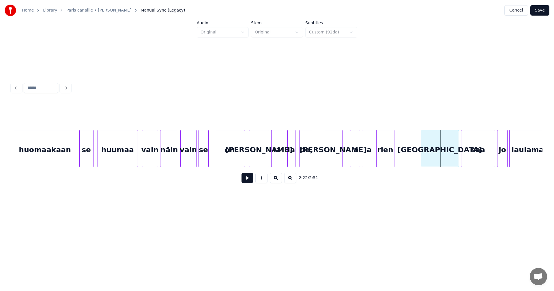
click at [342, 152] on div at bounding box center [342, 148] width 2 height 36
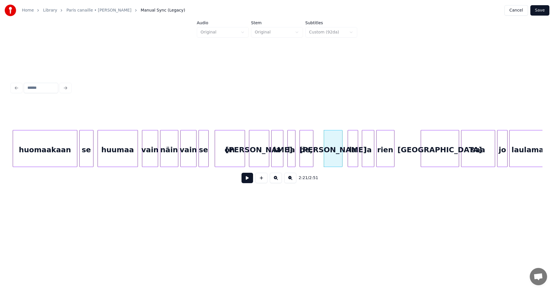
click at [350, 152] on div "la" at bounding box center [353, 149] width 10 height 39
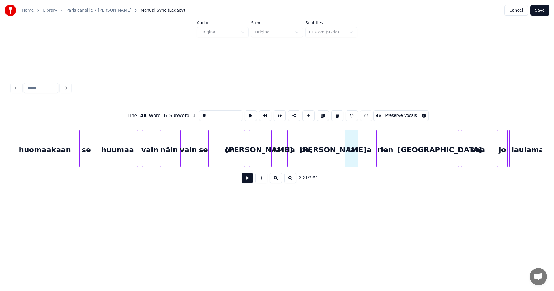
click at [346, 155] on div at bounding box center [346, 148] width 2 height 36
click at [348, 155] on div at bounding box center [349, 148] width 2 height 36
click at [334, 156] on div "[PERSON_NAME]" at bounding box center [333, 149] width 18 height 39
type input "*"
click at [251, 182] on button at bounding box center [248, 178] width 12 height 10
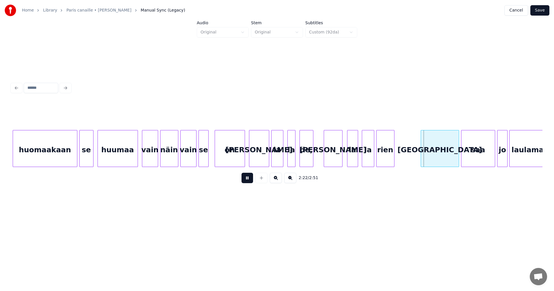
drag, startPoint x: 251, startPoint y: 182, endPoint x: 302, endPoint y: 157, distance: 56.4
click at [251, 181] on button at bounding box center [248, 178] width 12 height 10
click at [309, 155] on div "de," at bounding box center [306, 149] width 13 height 39
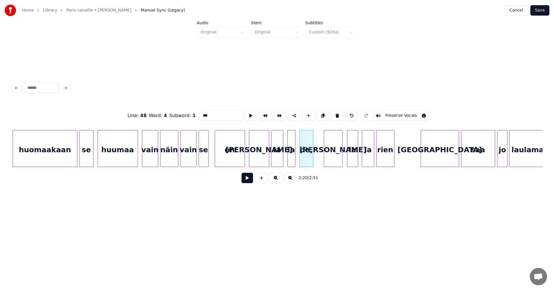
click at [251, 180] on button at bounding box center [248, 178] width 12 height 10
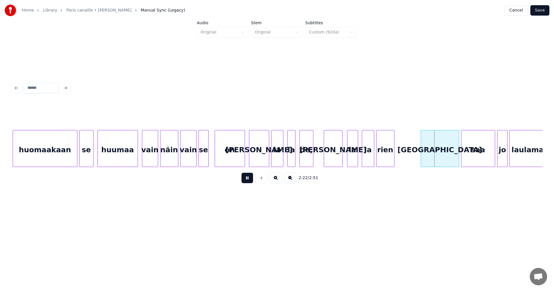
click at [251, 180] on button at bounding box center [248, 178] width 12 height 10
click at [337, 157] on div "[PERSON_NAME]" at bounding box center [333, 149] width 18 height 39
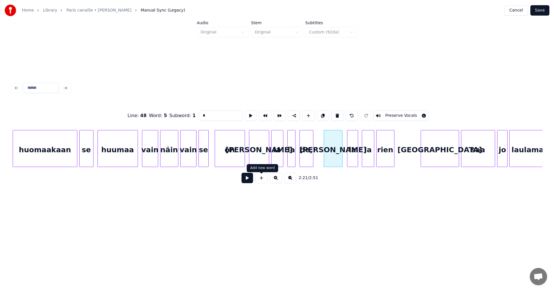
click at [253, 182] on button at bounding box center [248, 178] width 12 height 10
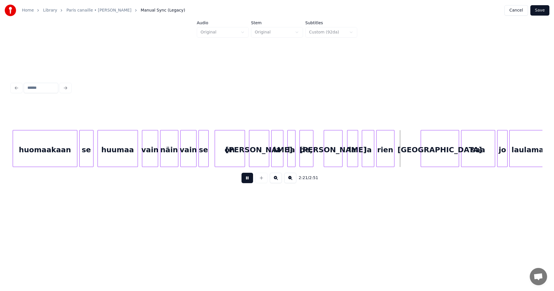
click at [253, 182] on button at bounding box center [248, 178] width 12 height 10
click at [264, 160] on div "[PERSON_NAME]" at bounding box center [259, 149] width 20 height 39
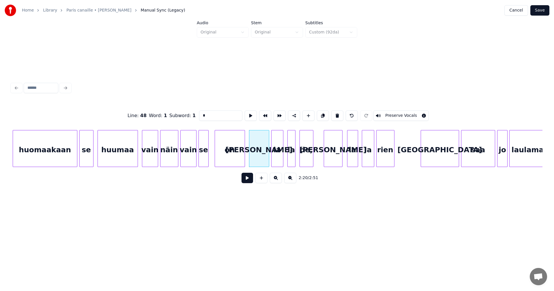
click at [251, 181] on button at bounding box center [248, 178] width 12 height 10
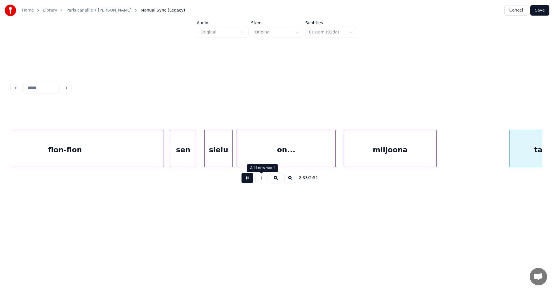
scroll to position [0, 15539]
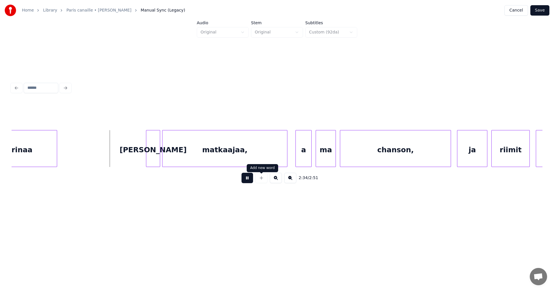
click at [255, 176] on div at bounding box center [261, 178] width 14 height 10
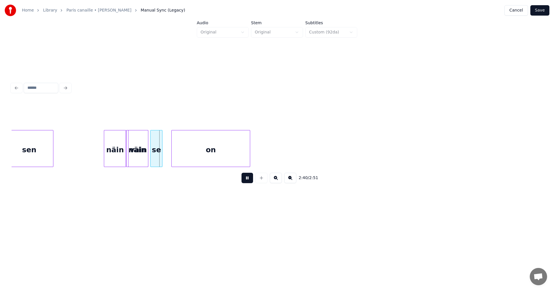
click at [250, 181] on button at bounding box center [248, 178] width 12 height 10
click at [147, 155] on div at bounding box center [147, 148] width 2 height 36
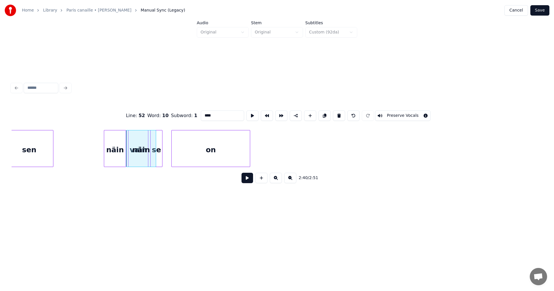
click at [154, 156] on div at bounding box center [155, 148] width 2 height 36
click at [146, 157] on div "näin" at bounding box center [140, 149] width 29 height 39
click at [337, 113] on button at bounding box center [339, 116] width 12 height 10
click at [50, 152] on div "sen" at bounding box center [29, 149] width 48 height 39
type input "***"
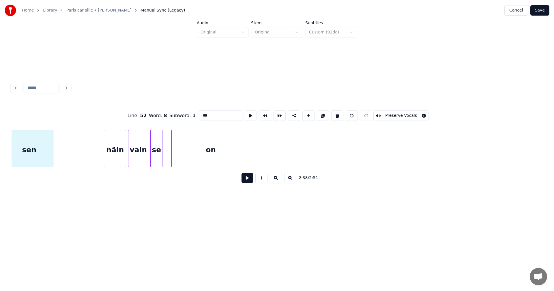
scroll to position [0, 16063]
click at [247, 178] on button at bounding box center [248, 178] width 12 height 10
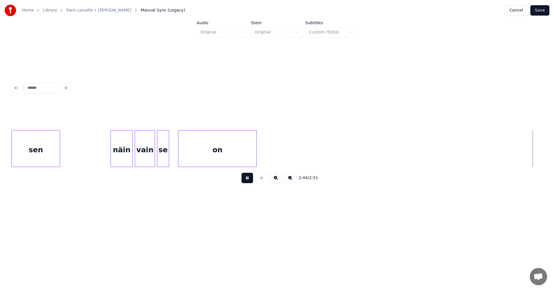
scroll to position [0, 16595]
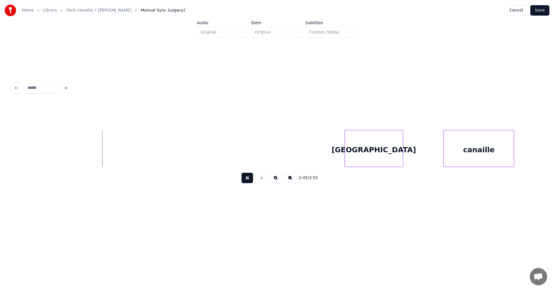
click at [248, 178] on button at bounding box center [248, 178] width 12 height 10
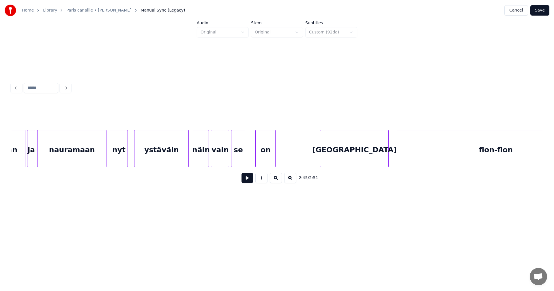
scroll to position [0, 14529]
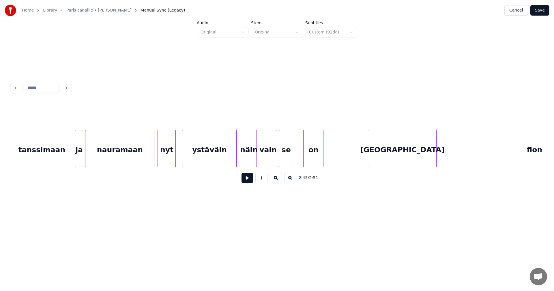
click at [201, 153] on div "ystäväin" at bounding box center [209, 149] width 54 height 39
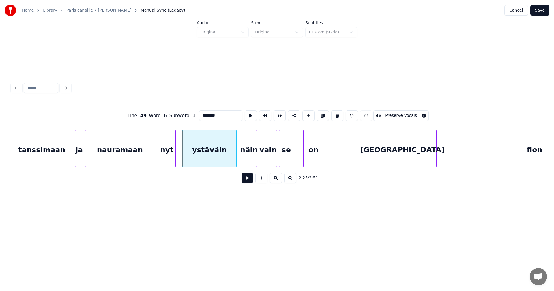
click at [247, 182] on button at bounding box center [248, 178] width 12 height 10
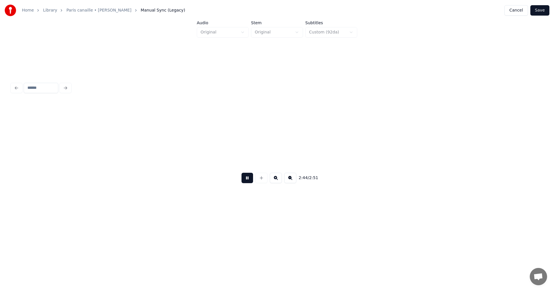
scroll to position [0, 16658]
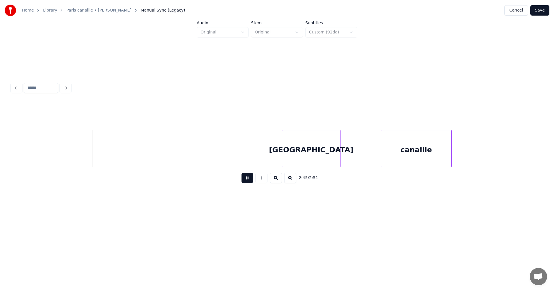
click at [250, 180] on button at bounding box center [248, 178] width 12 height 10
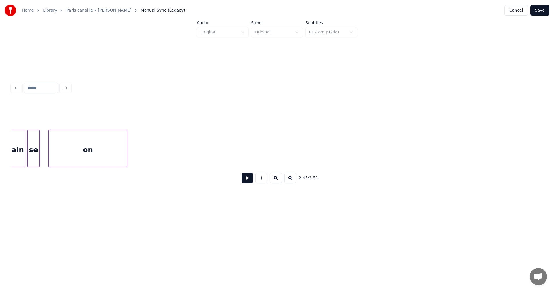
scroll to position [0, 15728]
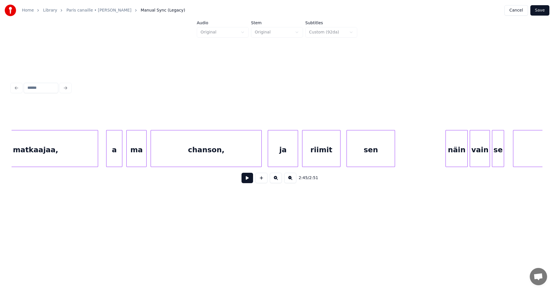
click at [499, 165] on div "se" at bounding box center [498, 149] width 12 height 39
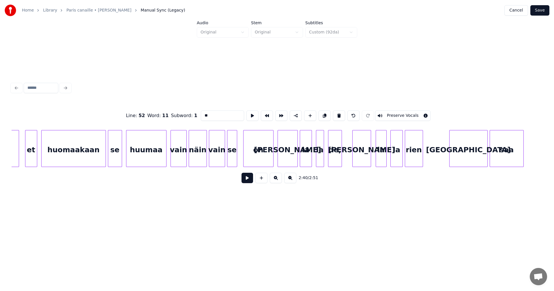
scroll to position [0, 13849]
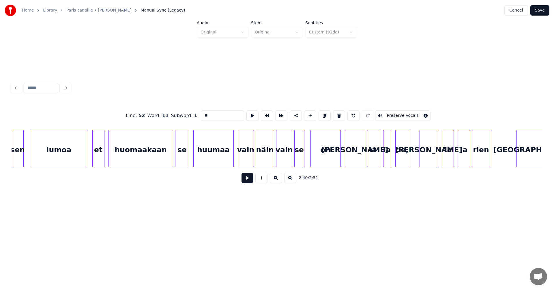
click at [219, 157] on div "huumaa" at bounding box center [214, 149] width 40 height 39
type input "******"
click at [249, 181] on button at bounding box center [248, 178] width 12 height 10
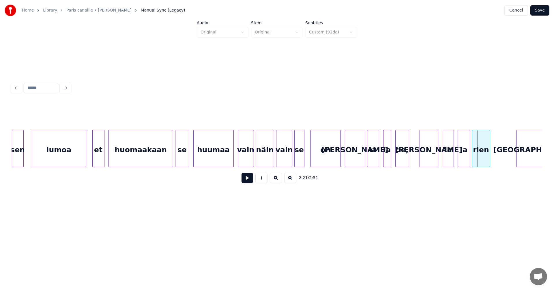
click at [320, 161] on div "on" at bounding box center [326, 149] width 30 height 39
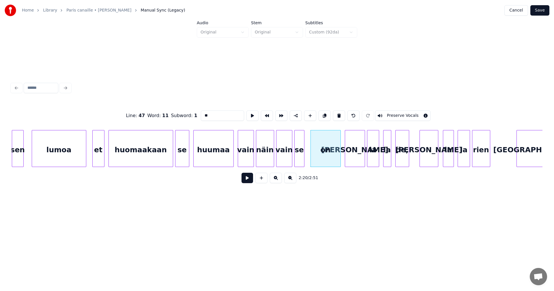
click at [250, 180] on button at bounding box center [248, 178] width 12 height 10
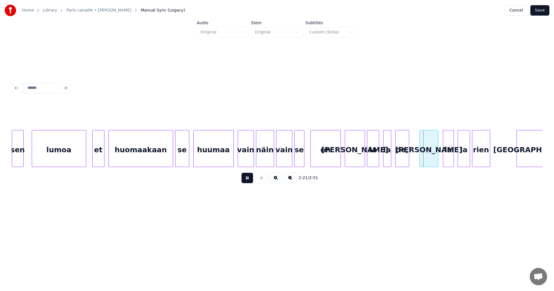
click at [250, 180] on button at bounding box center [248, 178] width 12 height 10
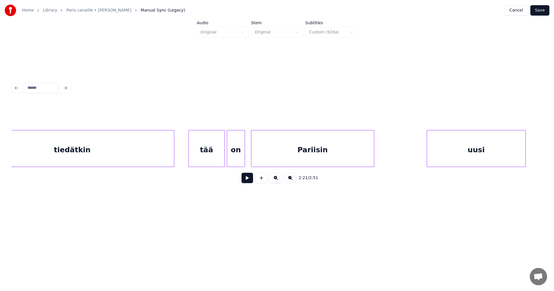
scroll to position [0, 12595]
click at [353, 158] on div "Pariisin" at bounding box center [322, 149] width 123 height 39
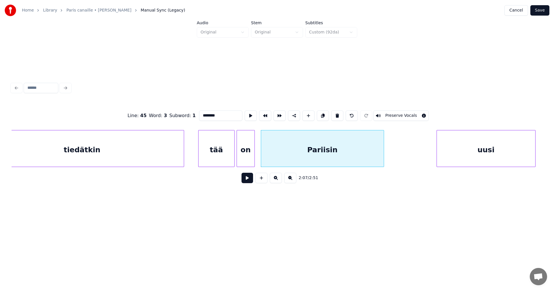
click at [248, 178] on button at bounding box center [248, 178] width 12 height 10
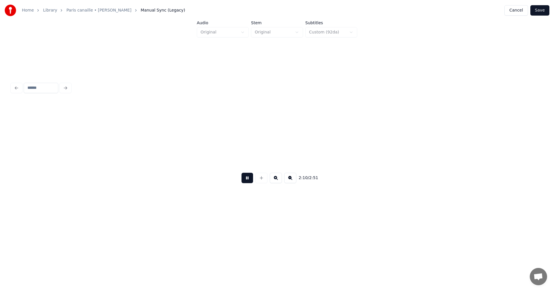
scroll to position [0, 13126]
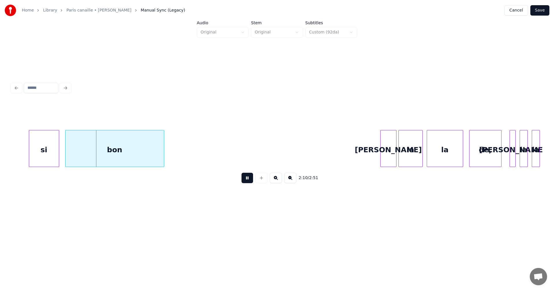
click at [248, 178] on button at bounding box center [248, 178] width 12 height 10
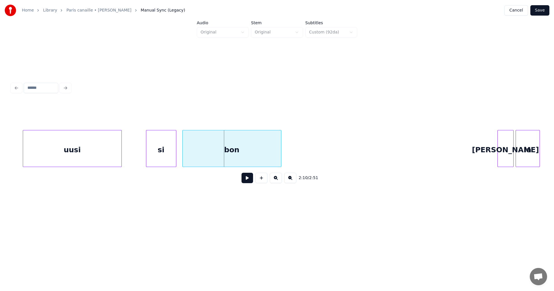
scroll to position [0, 12999]
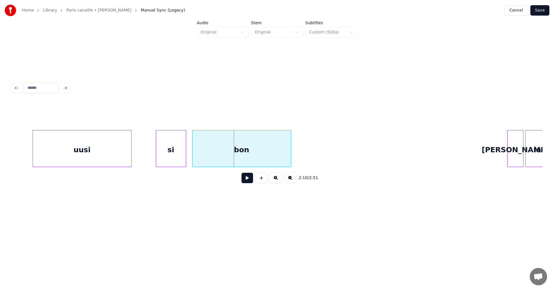
click at [88, 157] on div "uusi" at bounding box center [82, 149] width 98 height 39
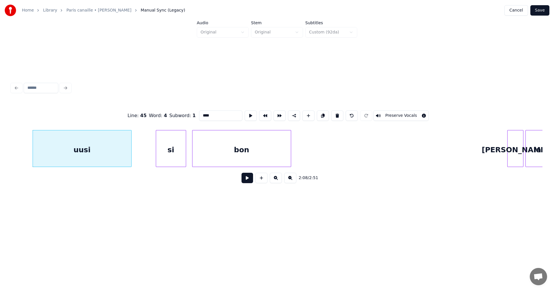
click at [247, 182] on button at bounding box center [248, 178] width 12 height 10
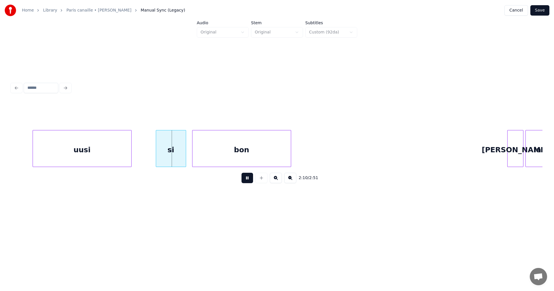
click at [247, 182] on button at bounding box center [248, 178] width 12 height 10
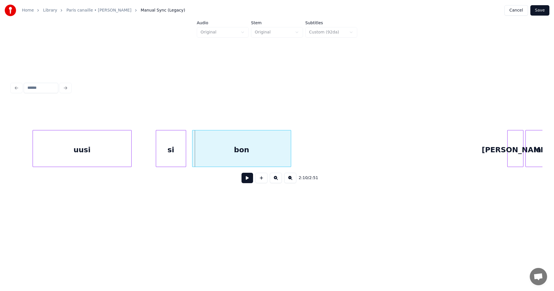
click at [117, 160] on div "uusi" at bounding box center [82, 149] width 98 height 39
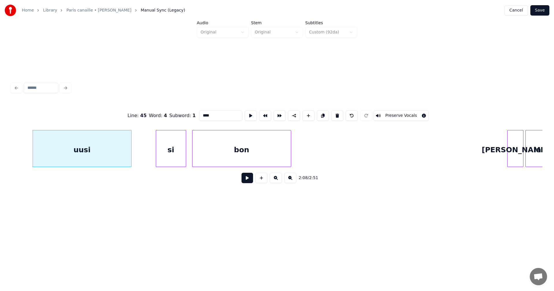
click at [247, 182] on button at bounding box center [248, 178] width 12 height 10
drag, startPoint x: 247, startPoint y: 182, endPoint x: 203, endPoint y: 189, distance: 44.5
click at [247, 182] on button at bounding box center [248, 178] width 12 height 10
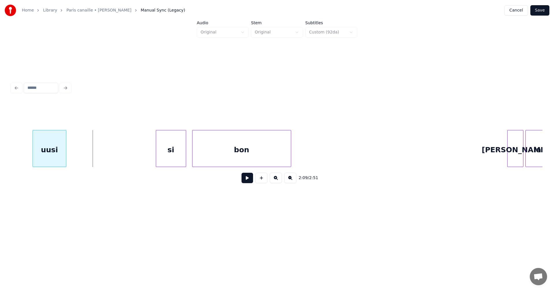
click at [66, 160] on div at bounding box center [65, 148] width 2 height 36
click at [61, 159] on div "uusi" at bounding box center [49, 149] width 33 height 39
click at [250, 181] on button at bounding box center [248, 178] width 12 height 10
click at [51, 157] on div "uusi" at bounding box center [49, 149] width 33 height 39
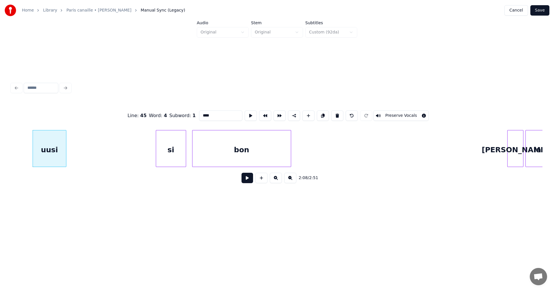
drag, startPoint x: 207, startPoint y: 114, endPoint x: 197, endPoint y: 116, distance: 10.6
click at [199, 116] on input "****" at bounding box center [220, 116] width 43 height 10
type input "**"
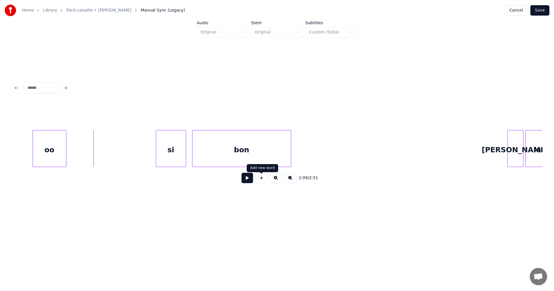
click at [260, 182] on button at bounding box center [261, 178] width 12 height 10
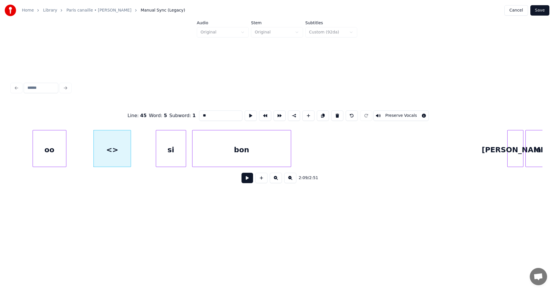
click at [129, 159] on div at bounding box center [130, 148] width 2 height 36
click at [102, 156] on div "<>" at bounding box center [112, 149] width 36 height 39
drag, startPoint x: 208, startPoint y: 112, endPoint x: 196, endPoint y: 114, distance: 12.4
click at [196, 114] on div "Line : 45 Word : 5 Subword : 1 ** Preserve Vocals" at bounding box center [277, 115] width 531 height 29
click at [58, 154] on div "oo" at bounding box center [49, 149] width 33 height 39
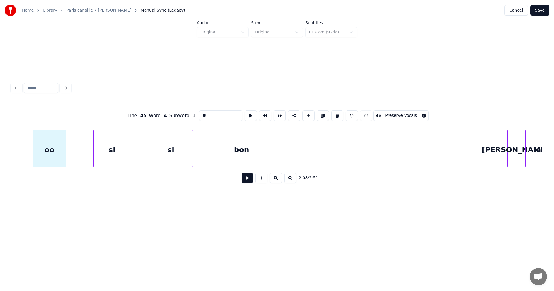
type input "**"
click at [246, 182] on button at bounding box center [248, 178] width 12 height 10
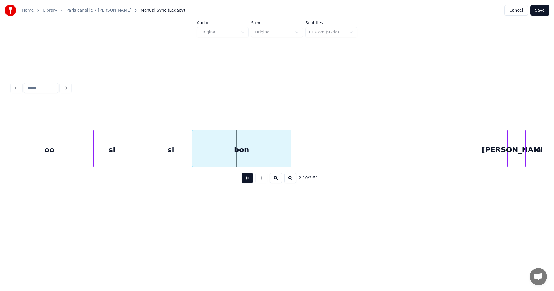
drag, startPoint x: 246, startPoint y: 182, endPoint x: 221, endPoint y: 170, distance: 27.8
click at [246, 182] on button at bounding box center [248, 178] width 12 height 10
click at [123, 151] on div "si" at bounding box center [112, 149] width 36 height 39
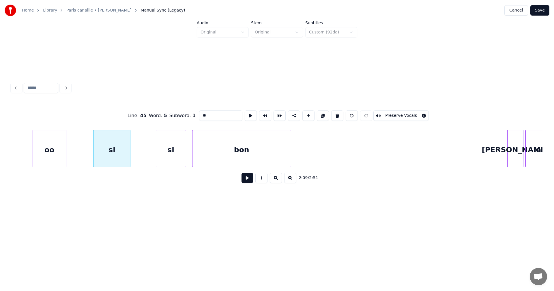
click at [52, 150] on div "oo" at bounding box center [49, 149] width 33 height 39
type input "**"
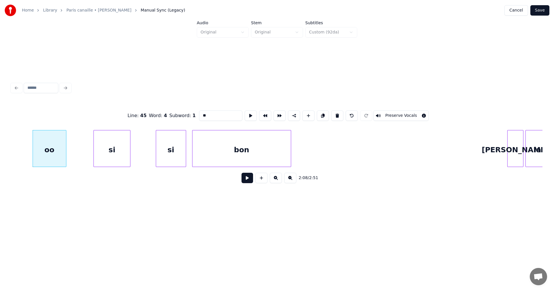
click at [246, 182] on button at bounding box center [248, 178] width 12 height 10
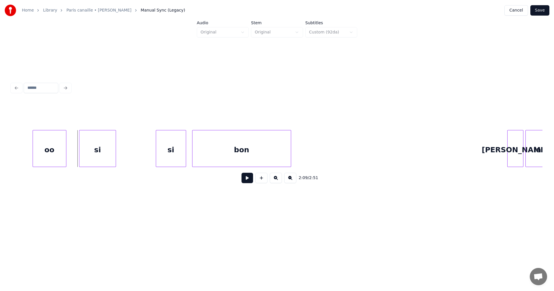
click at [112, 148] on div "si" at bounding box center [97, 149] width 36 height 39
click at [246, 182] on button at bounding box center [248, 178] width 12 height 10
drag, startPoint x: 246, startPoint y: 182, endPoint x: 241, endPoint y: 180, distance: 5.6
click at [246, 182] on button at bounding box center [248, 178] width 12 height 10
click at [172, 157] on div "si" at bounding box center [161, 149] width 30 height 39
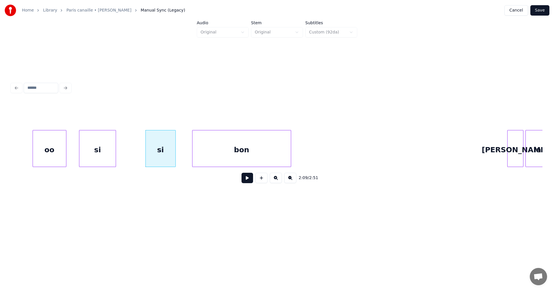
click at [250, 180] on button at bounding box center [248, 178] width 12 height 10
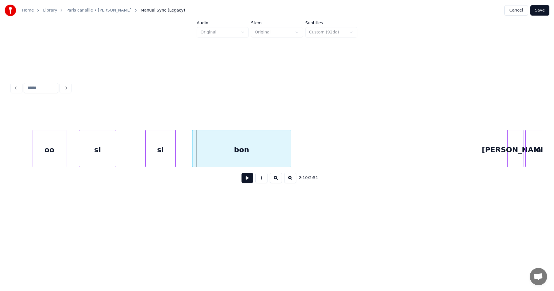
click at [57, 150] on div "oo" at bounding box center [49, 149] width 33 height 39
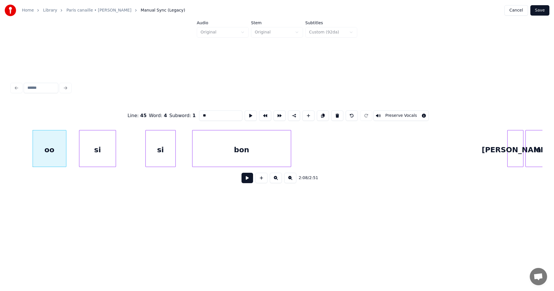
click at [248, 182] on button at bounding box center [248, 178] width 12 height 10
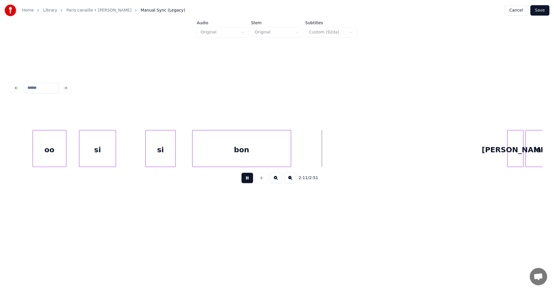
drag, startPoint x: 248, startPoint y: 182, endPoint x: 260, endPoint y: 178, distance: 12.3
click at [248, 182] on button at bounding box center [248, 178] width 12 height 10
click at [318, 160] on div at bounding box center [318, 148] width 2 height 36
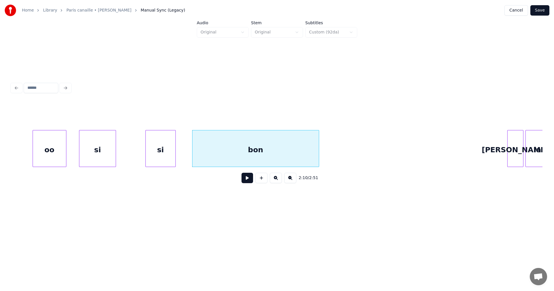
click at [57, 153] on div "oo" at bounding box center [49, 149] width 33 height 39
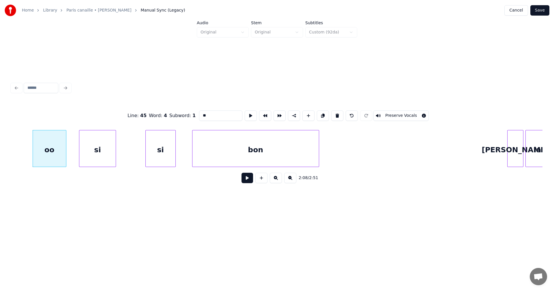
click at [247, 182] on button at bounding box center [248, 178] width 12 height 10
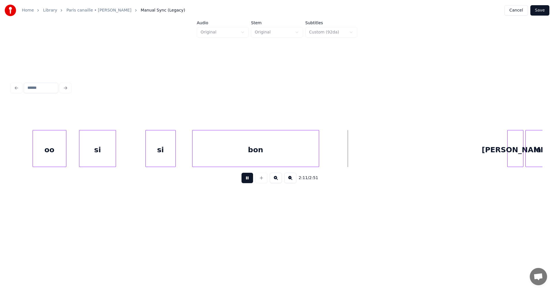
click at [246, 182] on button at bounding box center [248, 178] width 12 height 10
click at [258, 164] on div "bon" at bounding box center [256, 149] width 126 height 39
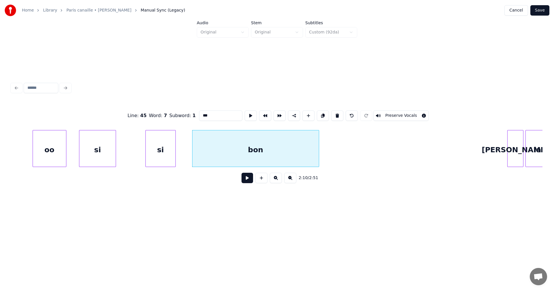
click at [247, 180] on button at bounding box center [248, 178] width 12 height 10
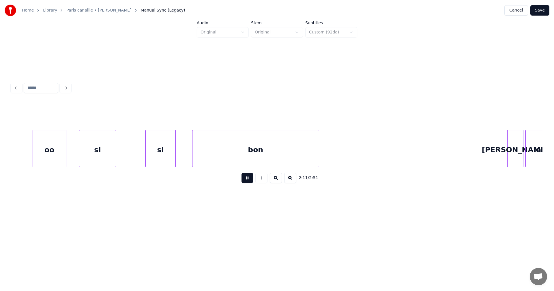
click at [247, 180] on button at bounding box center [248, 178] width 12 height 10
click at [58, 154] on div "oo" at bounding box center [49, 149] width 33 height 39
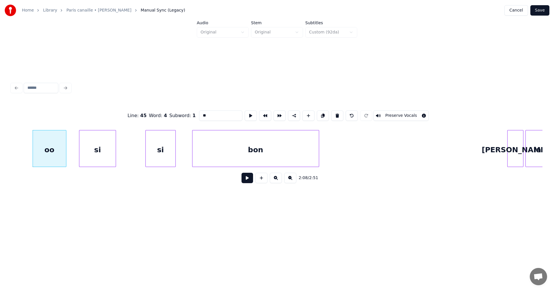
click at [248, 183] on button at bounding box center [248, 178] width 12 height 10
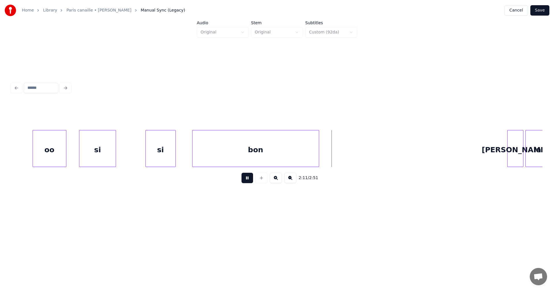
click at [248, 183] on button at bounding box center [248, 178] width 12 height 10
click at [542, 12] on button "Save" at bounding box center [540, 10] width 19 height 10
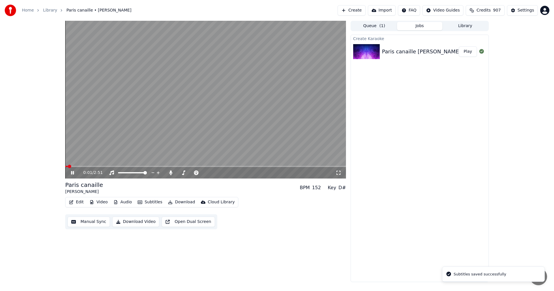
click at [72, 172] on icon at bounding box center [72, 172] width 3 height 3
click at [98, 202] on button "Video" at bounding box center [98, 202] width 23 height 8
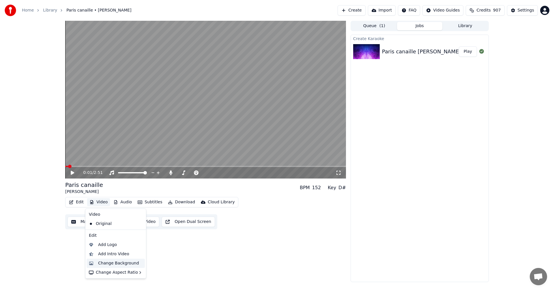
click at [111, 265] on div "Change Background" at bounding box center [118, 264] width 41 height 6
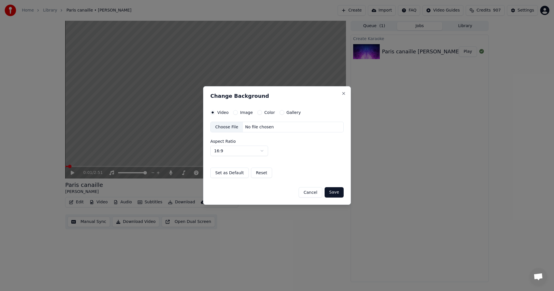
click at [235, 113] on button "Image" at bounding box center [235, 112] width 5 height 5
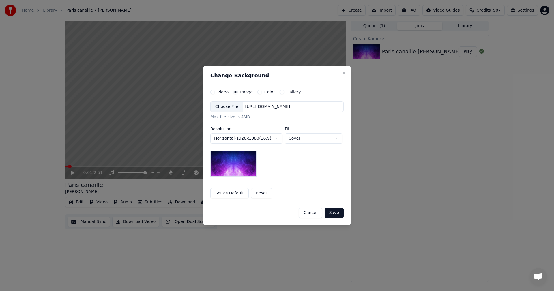
click at [228, 107] on div "Choose File" at bounding box center [227, 107] width 32 height 10
click at [319, 215] on button "Cancel" at bounding box center [310, 213] width 23 height 10
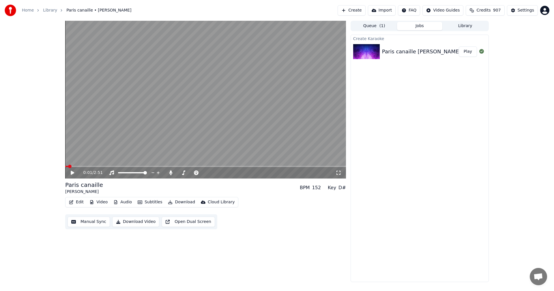
click at [103, 203] on button "Video" at bounding box center [98, 202] width 23 height 8
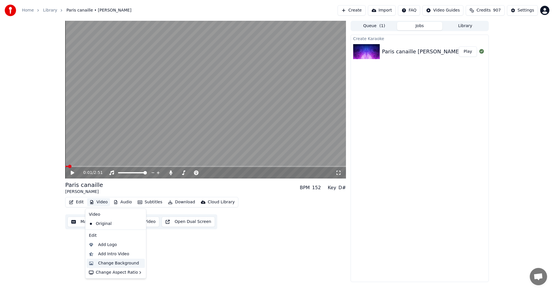
click at [113, 264] on div "Change Background" at bounding box center [118, 264] width 41 height 6
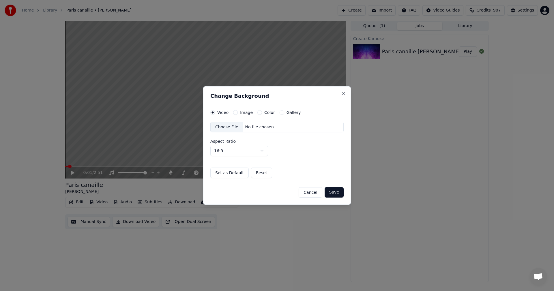
click at [235, 113] on button "Image" at bounding box center [235, 112] width 5 height 5
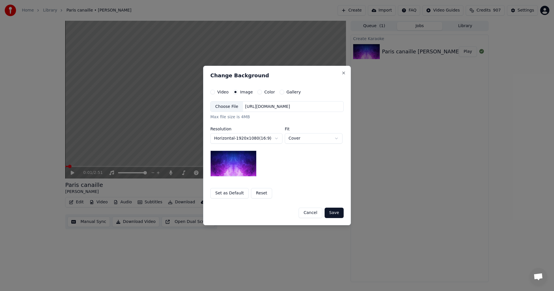
click at [225, 107] on div "Choose File" at bounding box center [227, 107] width 32 height 10
click at [341, 212] on button "Save" at bounding box center [334, 213] width 19 height 10
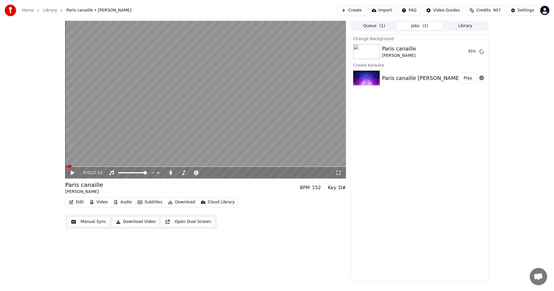
click at [72, 174] on icon at bounding box center [72, 173] width 3 height 4
click at [280, 166] on span at bounding box center [205, 166] width 281 height 1
click at [289, 167] on span at bounding box center [180, 166] width 230 height 1
click at [74, 174] on icon at bounding box center [72, 172] width 3 height 3
click at [79, 201] on button "Edit" at bounding box center [76, 202] width 19 height 8
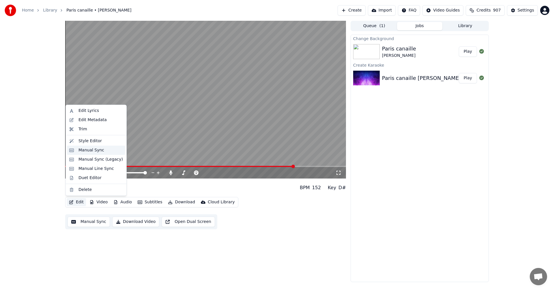
click at [89, 152] on div "Manual Sync" at bounding box center [92, 151] width 26 height 6
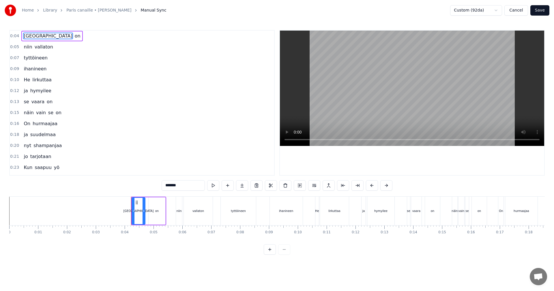
click at [519, 12] on button "Cancel" at bounding box center [516, 10] width 23 height 10
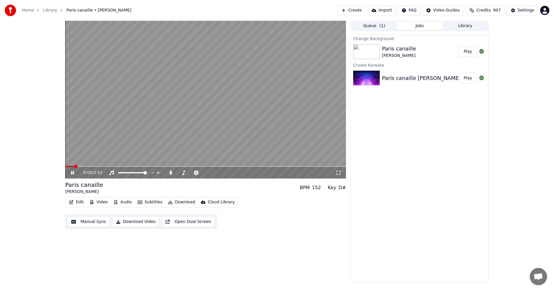
click at [339, 173] on icon at bounding box center [339, 173] width 6 height 5
click at [71, 173] on icon at bounding box center [77, 173] width 14 height 5
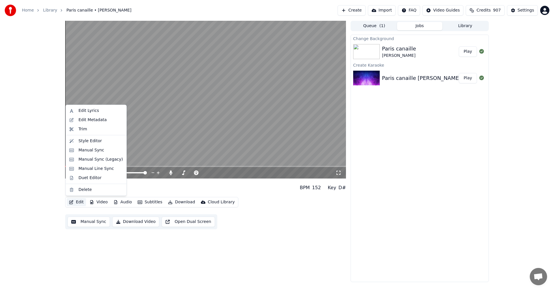
click at [81, 203] on button "Edit" at bounding box center [76, 202] width 19 height 8
click at [96, 110] on div "Edit Lyrics" at bounding box center [89, 111] width 20 height 6
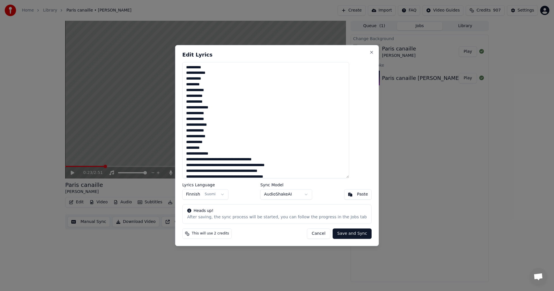
drag, startPoint x: 318, startPoint y: 233, endPoint x: 298, endPoint y: 225, distance: 20.7
click at [318, 233] on button "Cancel" at bounding box center [318, 234] width 23 height 10
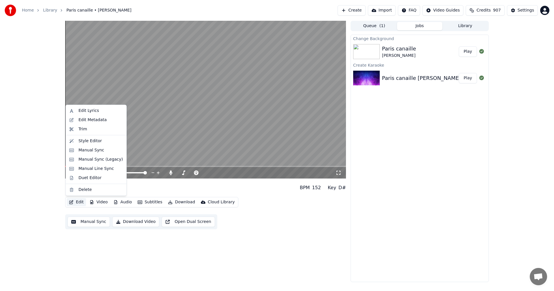
click at [82, 202] on button "Edit" at bounding box center [76, 202] width 19 height 8
click at [98, 160] on div "Manual Sync (Legacy)" at bounding box center [101, 160] width 44 height 6
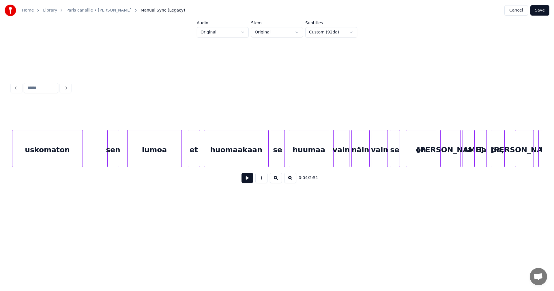
scroll to position [0, 13792]
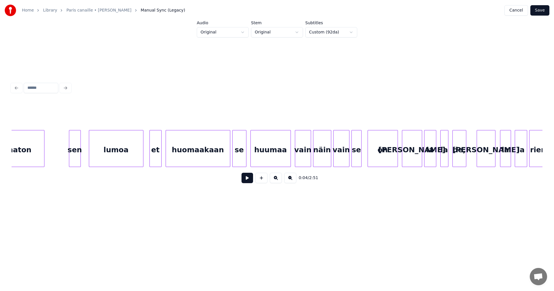
click at [75, 161] on div "sen" at bounding box center [74, 149] width 11 height 39
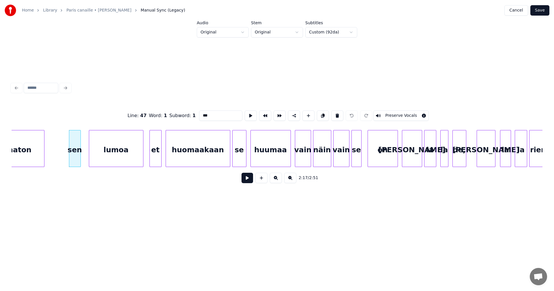
click at [250, 180] on button at bounding box center [248, 178] width 12 height 10
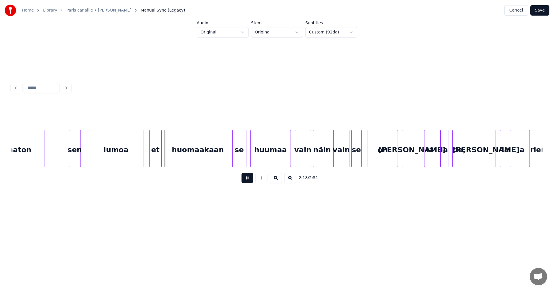
click at [250, 180] on button at bounding box center [248, 178] width 12 height 10
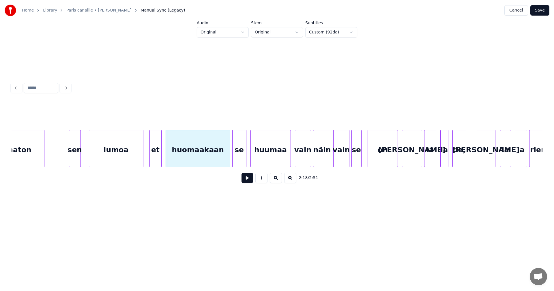
click at [77, 159] on div "sen" at bounding box center [74, 149] width 11 height 39
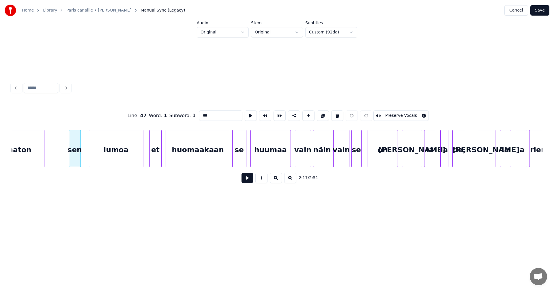
click at [209, 114] on input "***" at bounding box center [220, 116] width 43 height 10
click at [128, 160] on div "lumoa" at bounding box center [116, 149] width 54 height 39
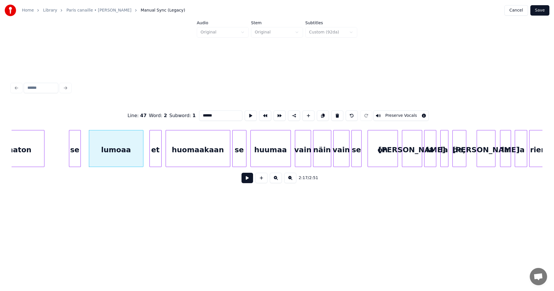
click at [133, 158] on div "lumoaa" at bounding box center [116, 149] width 54 height 39
type input "******"
click at [246, 178] on button at bounding box center [248, 178] width 12 height 10
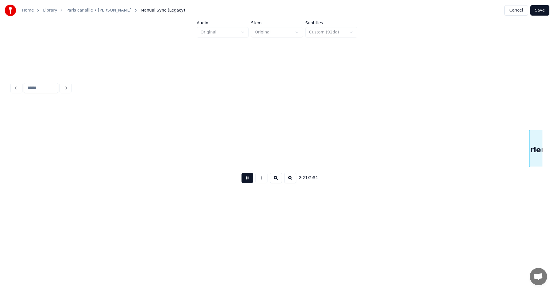
scroll to position [0, 14325]
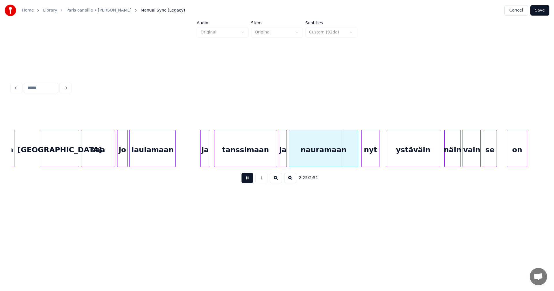
click at [247, 179] on button at bounding box center [248, 178] width 12 height 10
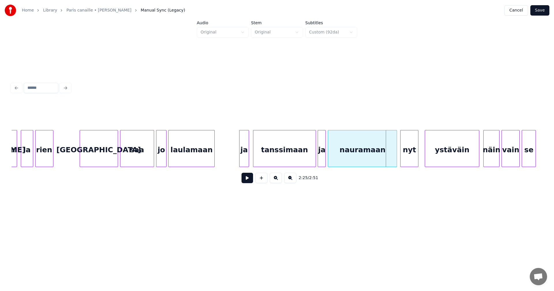
scroll to position [0, 14267]
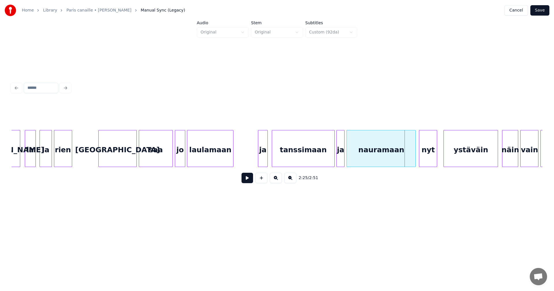
click at [70, 150] on div "rien" at bounding box center [63, 149] width 18 height 39
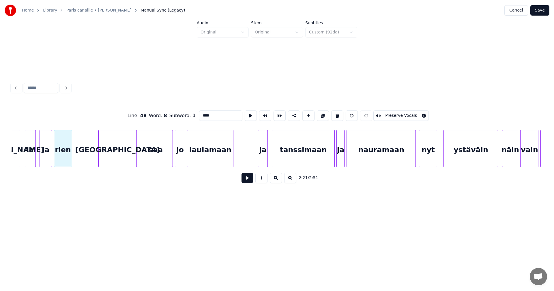
click at [250, 179] on button at bounding box center [248, 178] width 12 height 10
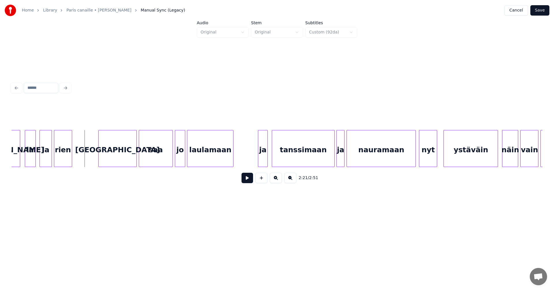
click at [250, 179] on button at bounding box center [248, 178] width 12 height 10
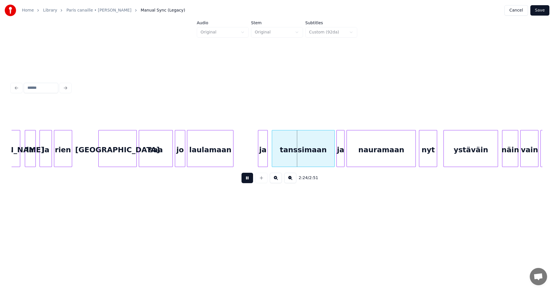
click at [250, 178] on button at bounding box center [248, 178] width 12 height 10
click at [540, 11] on button "Save" at bounding box center [540, 10] width 19 height 10
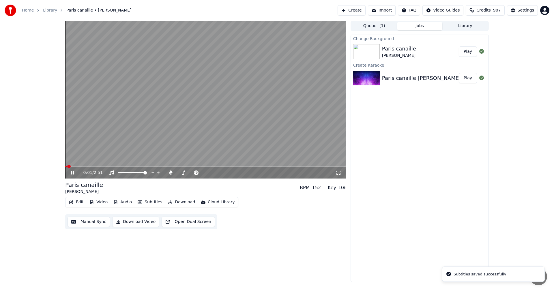
click at [90, 167] on span at bounding box center [205, 166] width 281 height 1
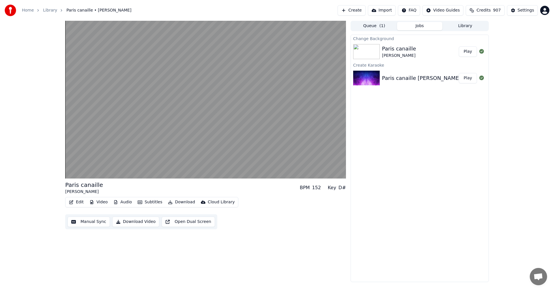
click at [396, 234] on div "Change Background [GEOGRAPHIC_DATA] canaille [PERSON_NAME] Play Create Karaoke …" at bounding box center [420, 159] width 138 height 248
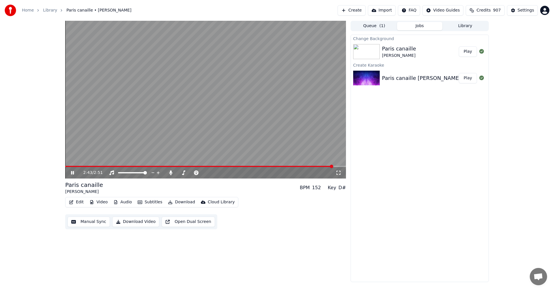
click at [73, 172] on icon at bounding box center [72, 172] width 3 height 3
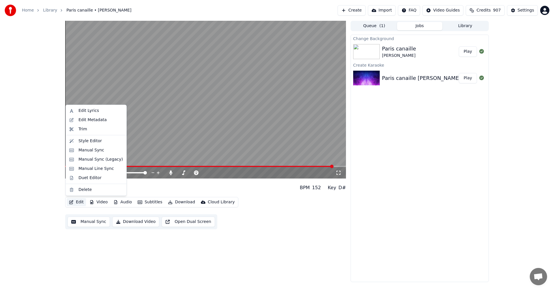
click at [78, 204] on button "Edit" at bounding box center [76, 202] width 19 height 8
click at [99, 161] on div "Manual Sync (Legacy)" at bounding box center [101, 160] width 44 height 6
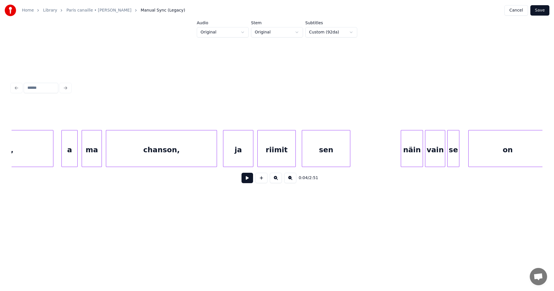
scroll to position [0, 15801]
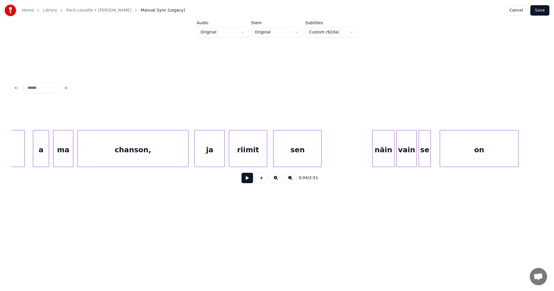
click at [308, 157] on div "sen" at bounding box center [298, 149] width 48 height 39
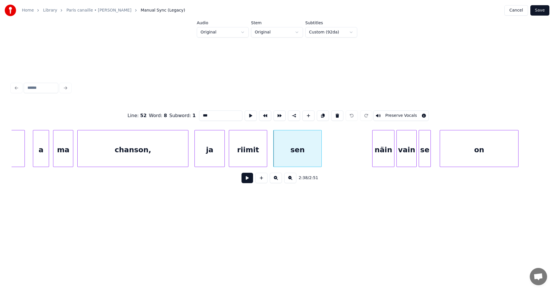
click at [381, 144] on div "näin" at bounding box center [384, 149] width 22 height 39
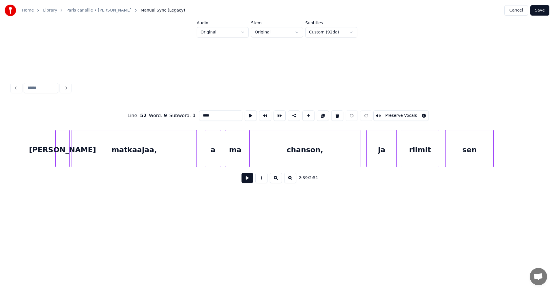
scroll to position [0, 15620]
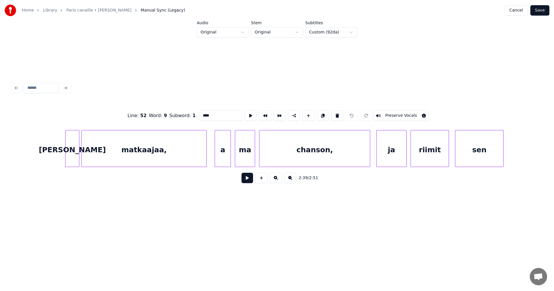
click at [191, 155] on div "matkaajaa," at bounding box center [144, 149] width 125 height 39
type input "**********"
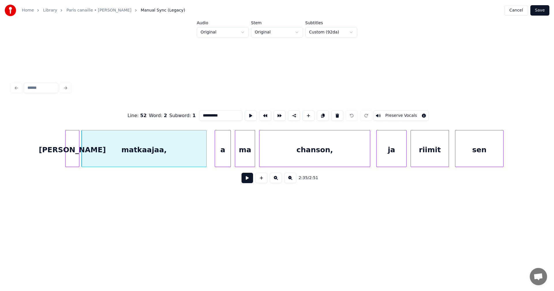
click at [249, 179] on button at bounding box center [248, 178] width 12 height 10
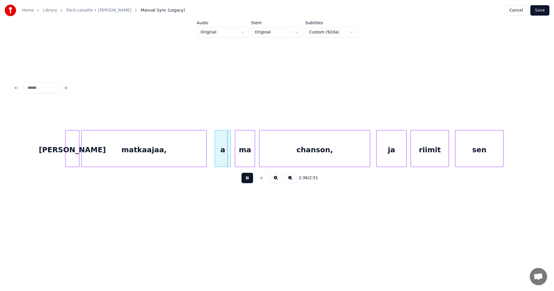
click at [247, 179] on button at bounding box center [248, 178] width 12 height 10
click at [220, 158] on div "a" at bounding box center [221, 149] width 16 height 39
click at [251, 181] on button at bounding box center [248, 178] width 12 height 10
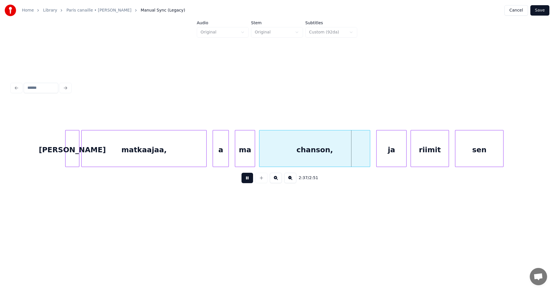
drag, startPoint x: 246, startPoint y: 179, endPoint x: 228, endPoint y: 176, distance: 18.4
click at [246, 178] on button at bounding box center [248, 178] width 12 height 10
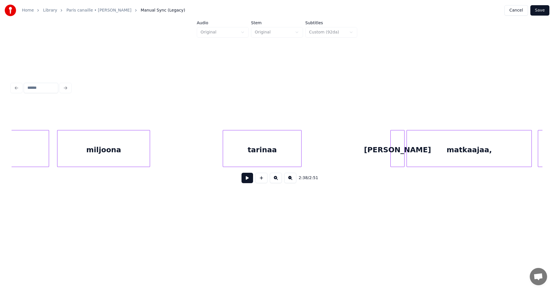
scroll to position [0, 15342]
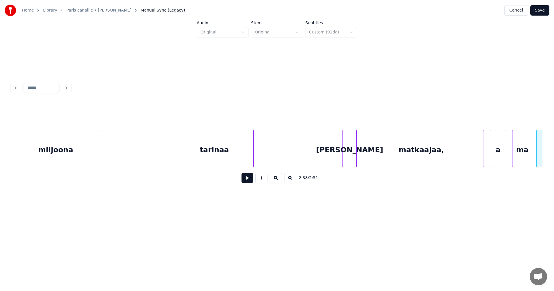
click at [240, 150] on div "tarinaa" at bounding box center [214, 149] width 78 height 39
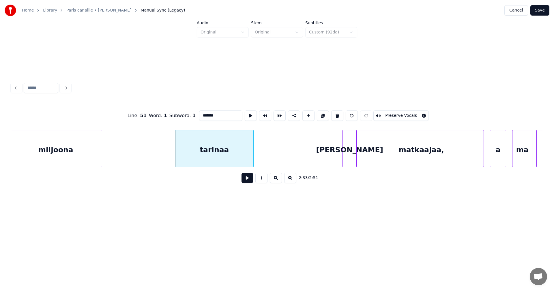
click at [347, 153] on div "[PERSON_NAME]" at bounding box center [350, 149] width 14 height 39
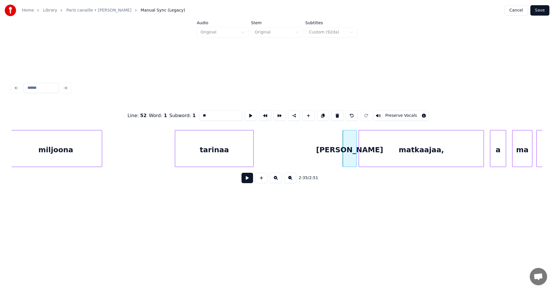
click at [420, 158] on div "matkaajaa," at bounding box center [421, 149] width 125 height 39
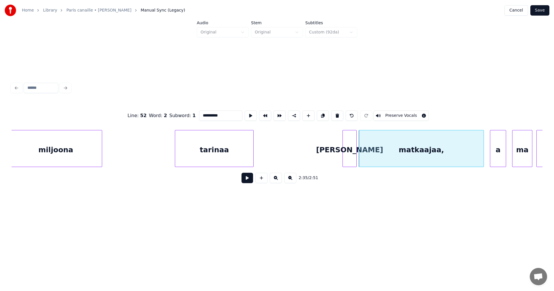
click at [221, 115] on input "**********" at bounding box center [220, 116] width 43 height 10
click at [352, 144] on div "[PERSON_NAME]" at bounding box center [350, 149] width 14 height 39
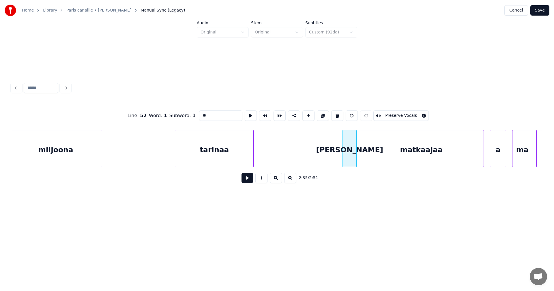
type input "**"
click at [250, 182] on button at bounding box center [248, 178] width 12 height 10
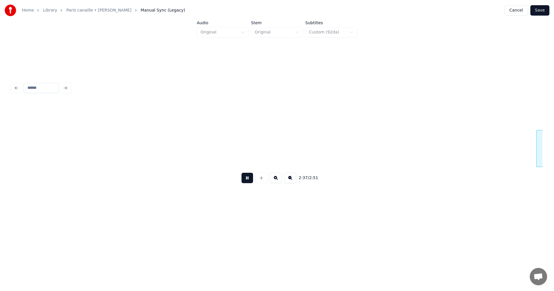
scroll to position [0, 15874]
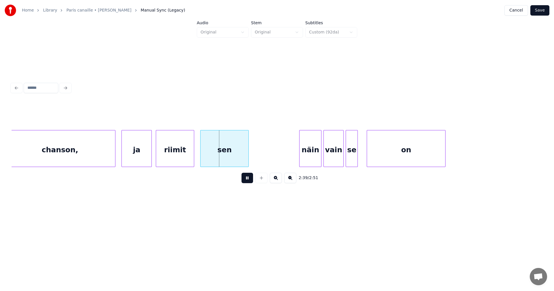
click at [250, 182] on button at bounding box center [248, 178] width 12 height 10
click at [242, 158] on div "sen" at bounding box center [225, 149] width 48 height 39
click at [309, 151] on div "näin" at bounding box center [311, 149] width 22 height 39
type input "****"
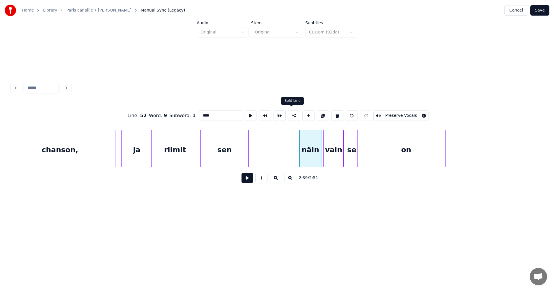
click at [292, 112] on button at bounding box center [294, 116] width 12 height 10
click at [540, 10] on button "Save" at bounding box center [540, 10] width 19 height 10
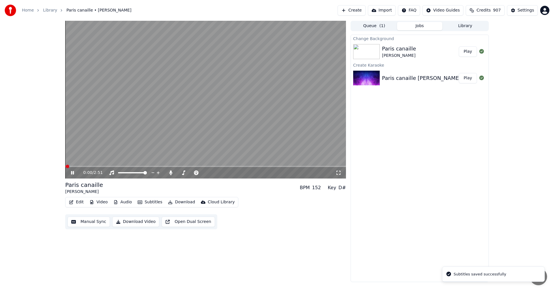
click at [278, 167] on span at bounding box center [205, 166] width 281 height 1
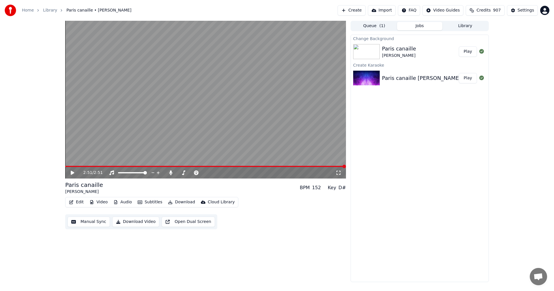
click at [71, 172] on icon at bounding box center [72, 173] width 3 height 4
click at [74, 173] on icon at bounding box center [72, 172] width 3 height 3
click at [172, 172] on icon at bounding box center [171, 173] width 6 height 5
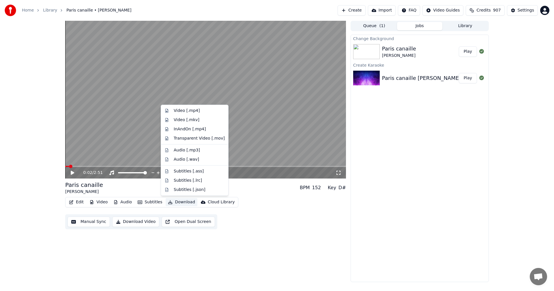
click at [181, 201] on button "Download" at bounding box center [182, 202] width 32 height 8
click at [198, 112] on div "Video [.mp4]" at bounding box center [199, 111] width 51 height 6
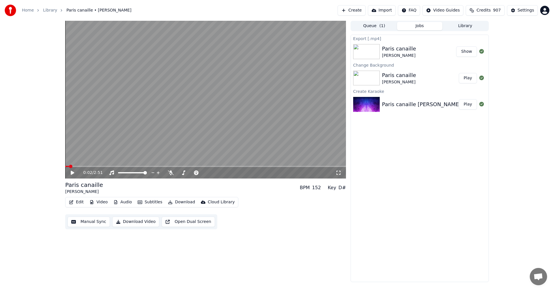
click at [103, 203] on button "Video" at bounding box center [98, 202] width 23 height 8
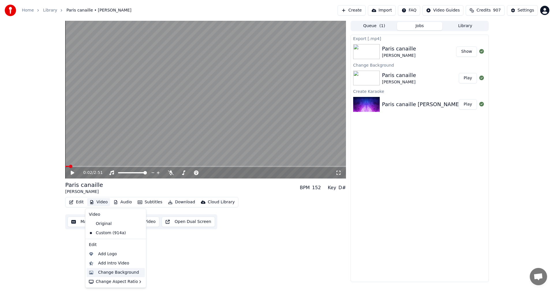
click at [111, 271] on div "Change Background" at bounding box center [118, 273] width 41 height 6
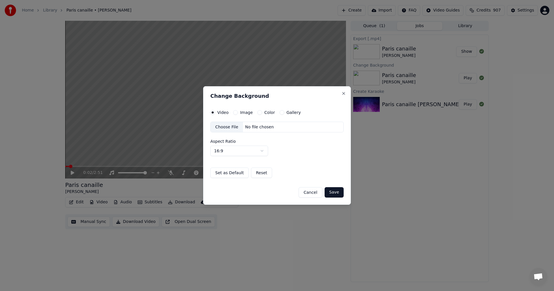
click at [234, 113] on button "Image" at bounding box center [235, 112] width 5 height 5
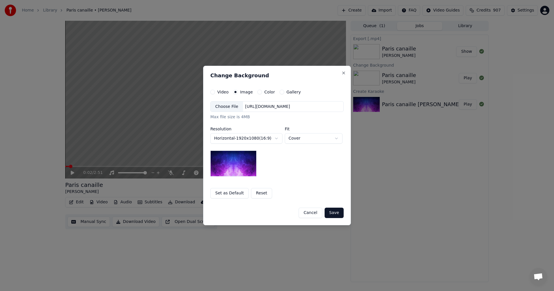
click at [230, 110] on div "Choose File" at bounding box center [227, 107] width 32 height 10
drag, startPoint x: 336, startPoint y: 212, endPoint x: 341, endPoint y: 212, distance: 5.2
click at [336, 212] on button "Save" at bounding box center [334, 213] width 19 height 10
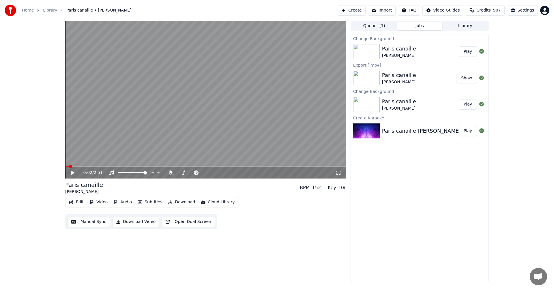
click at [472, 53] on button "Play" at bounding box center [468, 51] width 18 height 10
click at [74, 173] on icon at bounding box center [72, 172] width 3 height 3
click at [176, 201] on button "Download" at bounding box center [182, 202] width 32 height 8
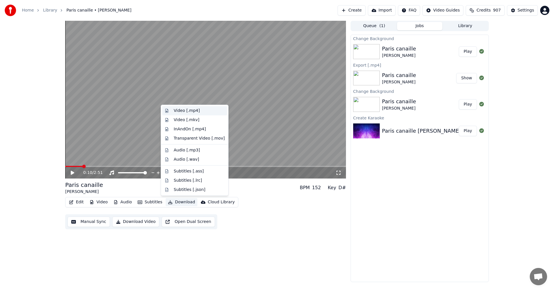
click at [188, 113] on div "Video [.mp4]" at bounding box center [187, 111] width 26 height 6
